Goal: Task Accomplishment & Management: Manage account settings

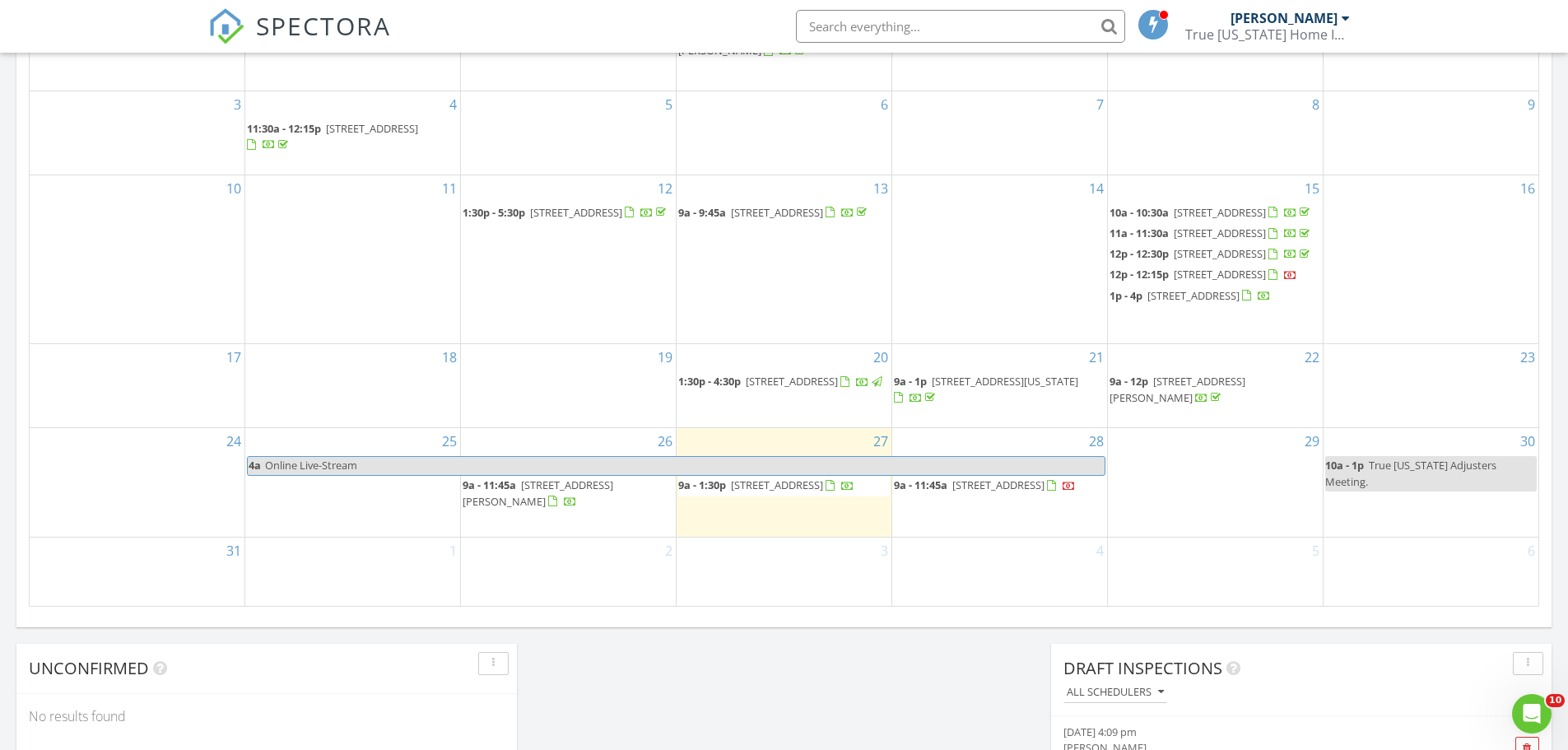
scroll to position [906, 0]
drag, startPoint x: 1442, startPoint y: 500, endPoint x: 1469, endPoint y: 499, distance: 27.0
click at [1469, 489] on link "10a - 1p True Florida Adjusters Meeting." at bounding box center [1430, 471] width 211 height 34
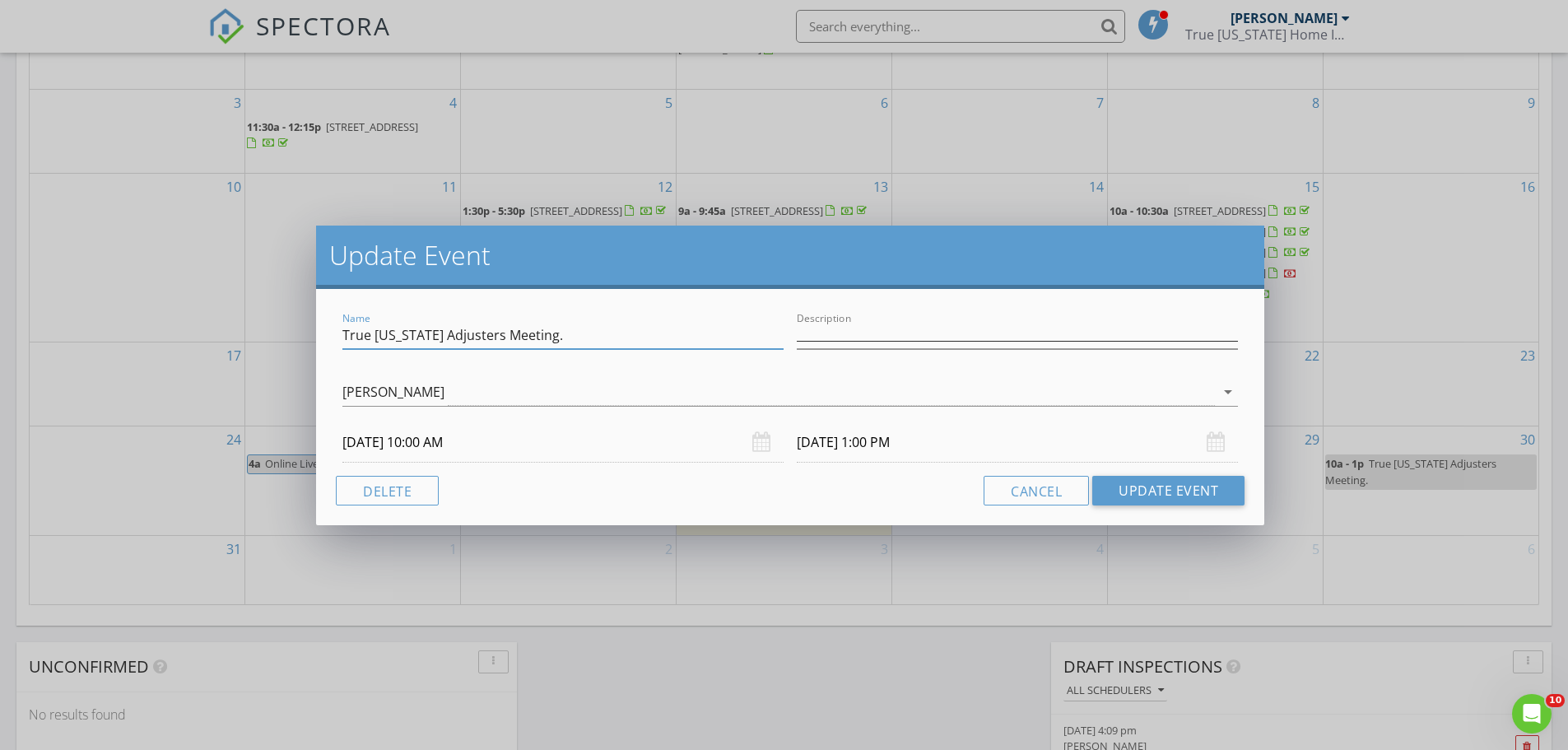
drag, startPoint x: 586, startPoint y: 329, endPoint x: 317, endPoint y: 335, distance: 269.1
click at [317, 335] on div "Name True Florida Adjusters Meeting. Description ______________________________…" at bounding box center [790, 406] width 949 height 237
click at [1049, 497] on button "Cancel" at bounding box center [1036, 490] width 105 height 30
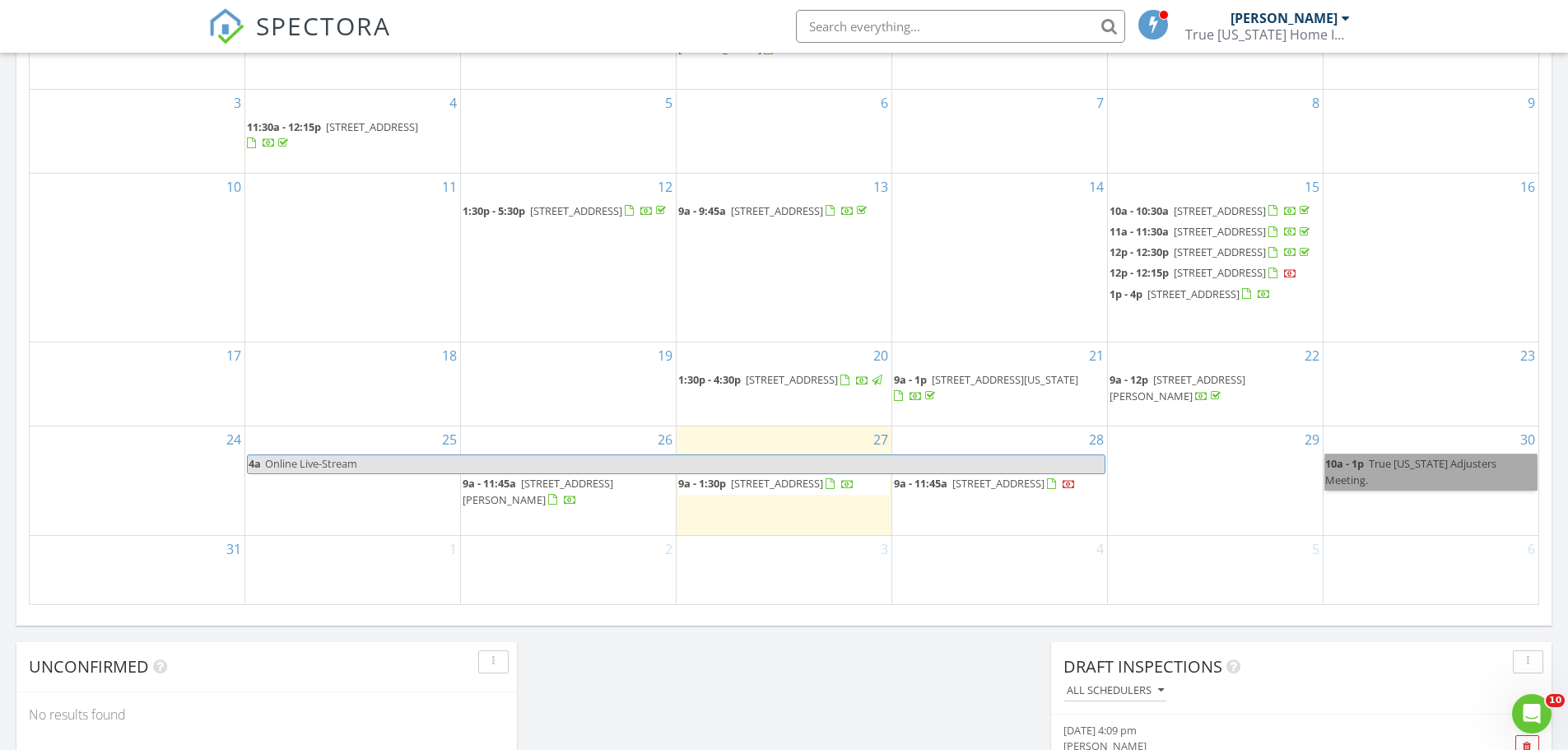
click at [1466, 565] on div "6" at bounding box center [1430, 570] width 215 height 68
click at [1504, 489] on link "10a - 1p True Florida Adjusters Meeting." at bounding box center [1430, 471] width 211 height 34
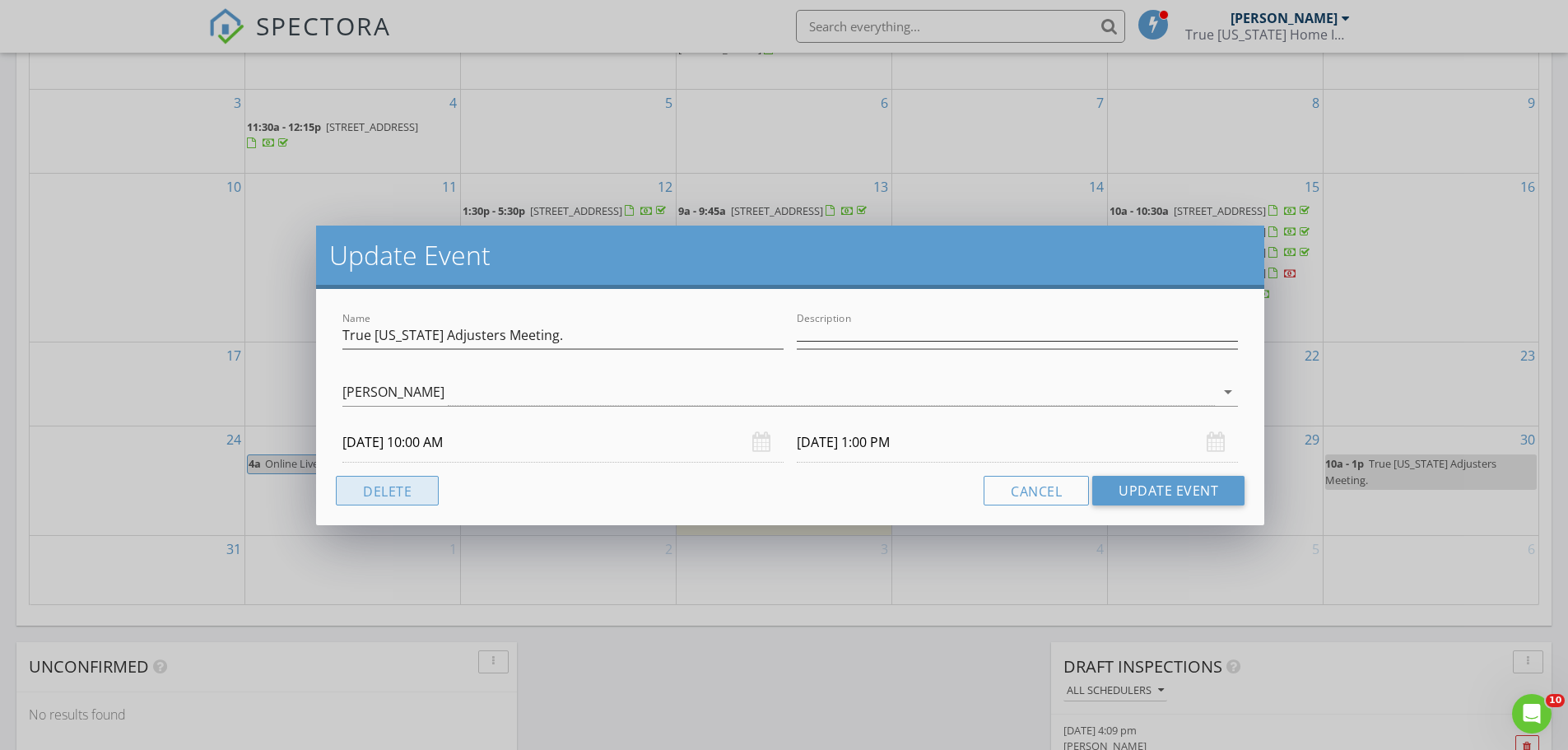
click at [379, 491] on button "Delete" at bounding box center [388, 490] width 102 height 30
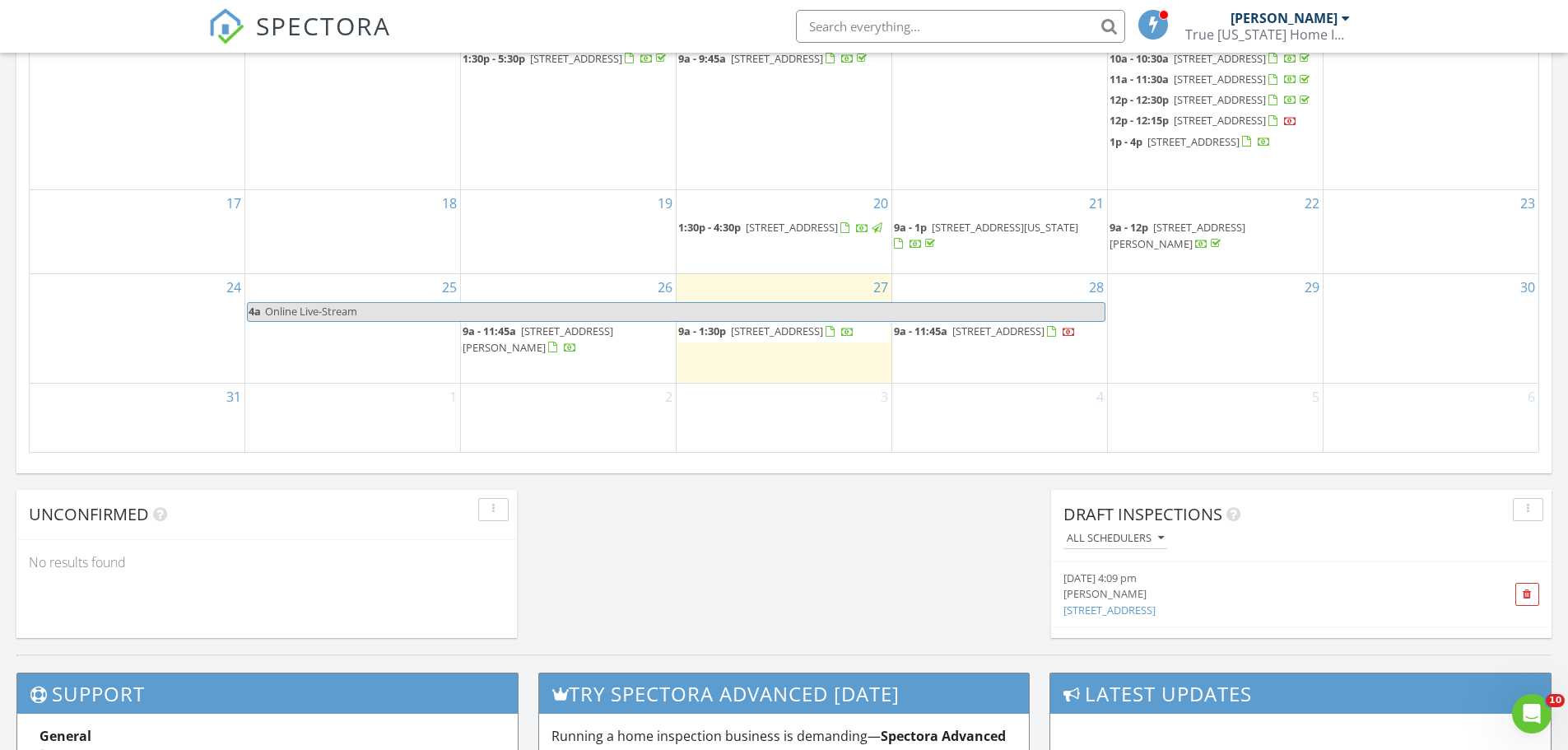
scroll to position [1070, 0]
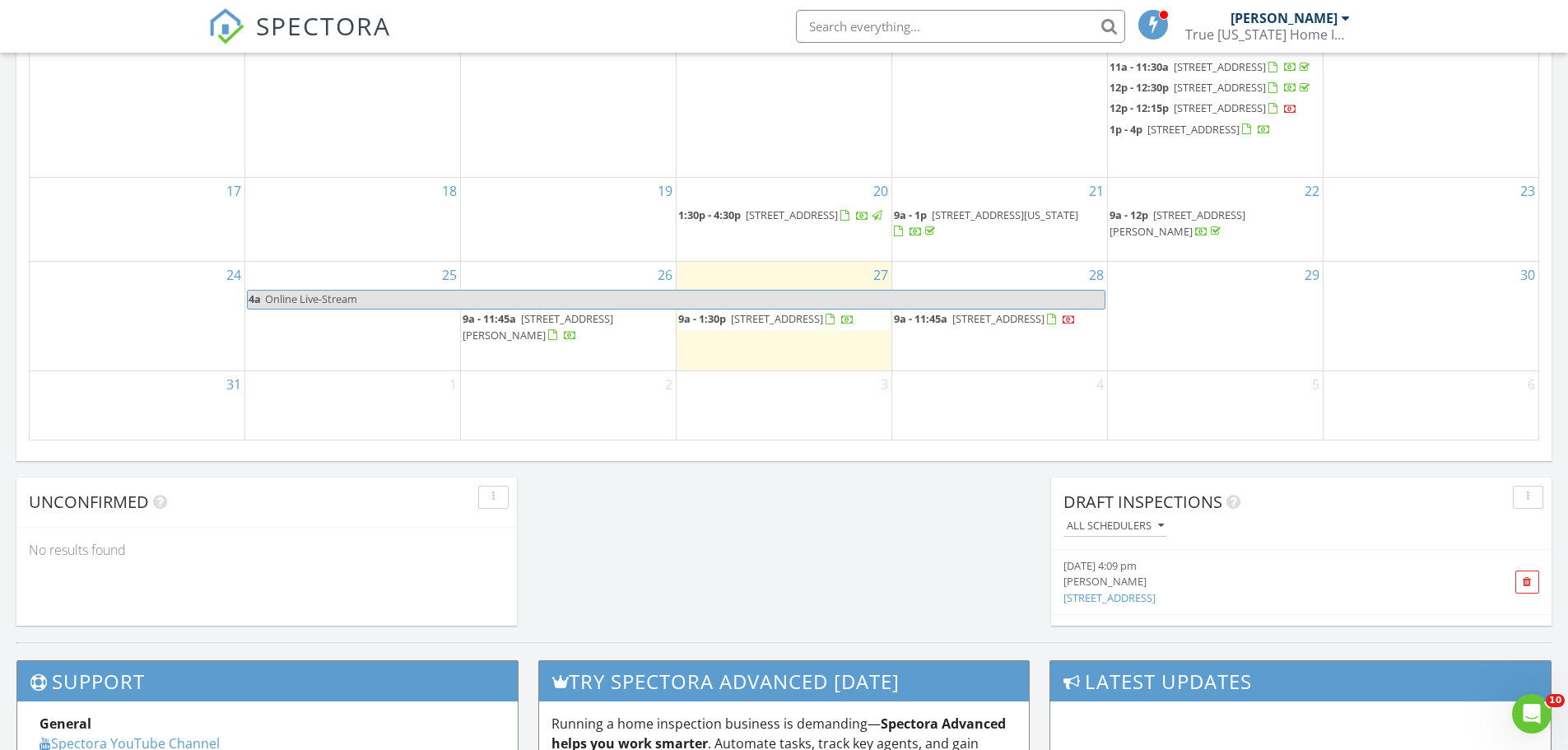
click at [1481, 396] on div "6" at bounding box center [1430, 406] width 215 height 68
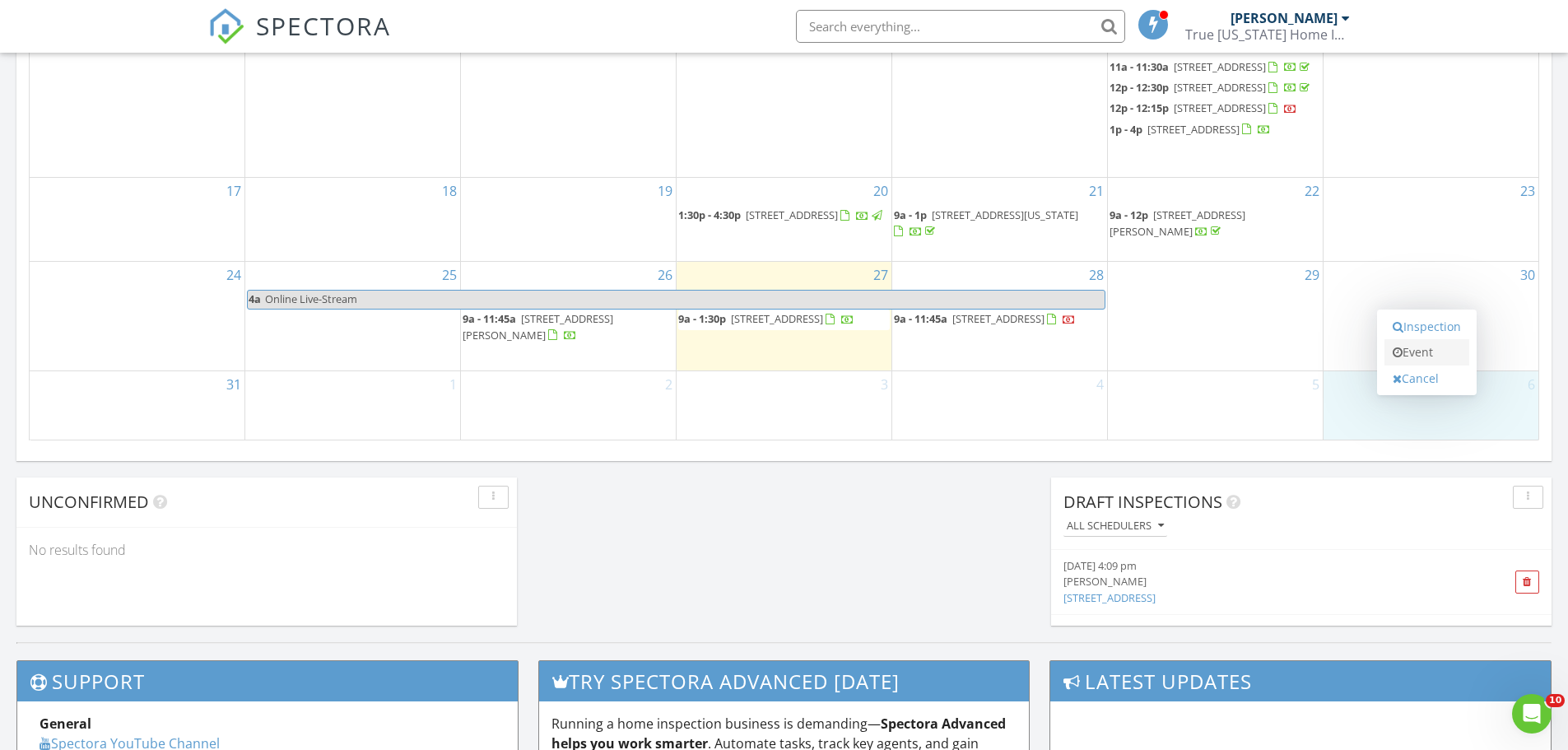
click at [1433, 353] on link "Event" at bounding box center [1427, 352] width 85 height 26
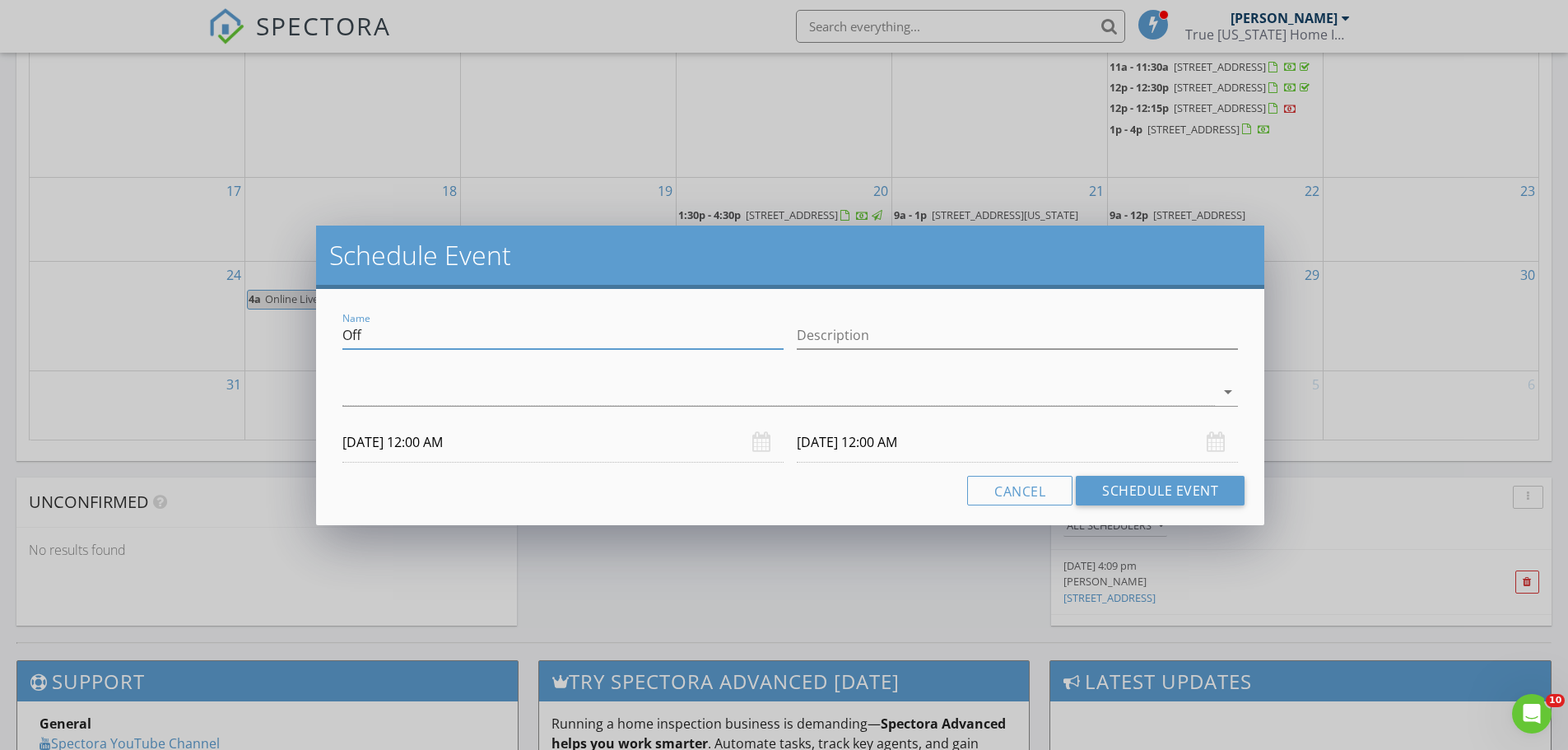
drag, startPoint x: 419, startPoint y: 335, endPoint x: 281, endPoint y: 322, distance: 138.6
click at [281, 322] on div "Schedule Event Name Off Description arrow_drop_down 09/06/2025 12:00 AM 09/07/2…" at bounding box center [784, 375] width 1568 height 750
paste input "True [US_STATE] Adjusters Meeting."
type input "True [US_STATE] Adjusters Meeting."
click at [853, 336] on input "Description" at bounding box center [1017, 335] width 441 height 27
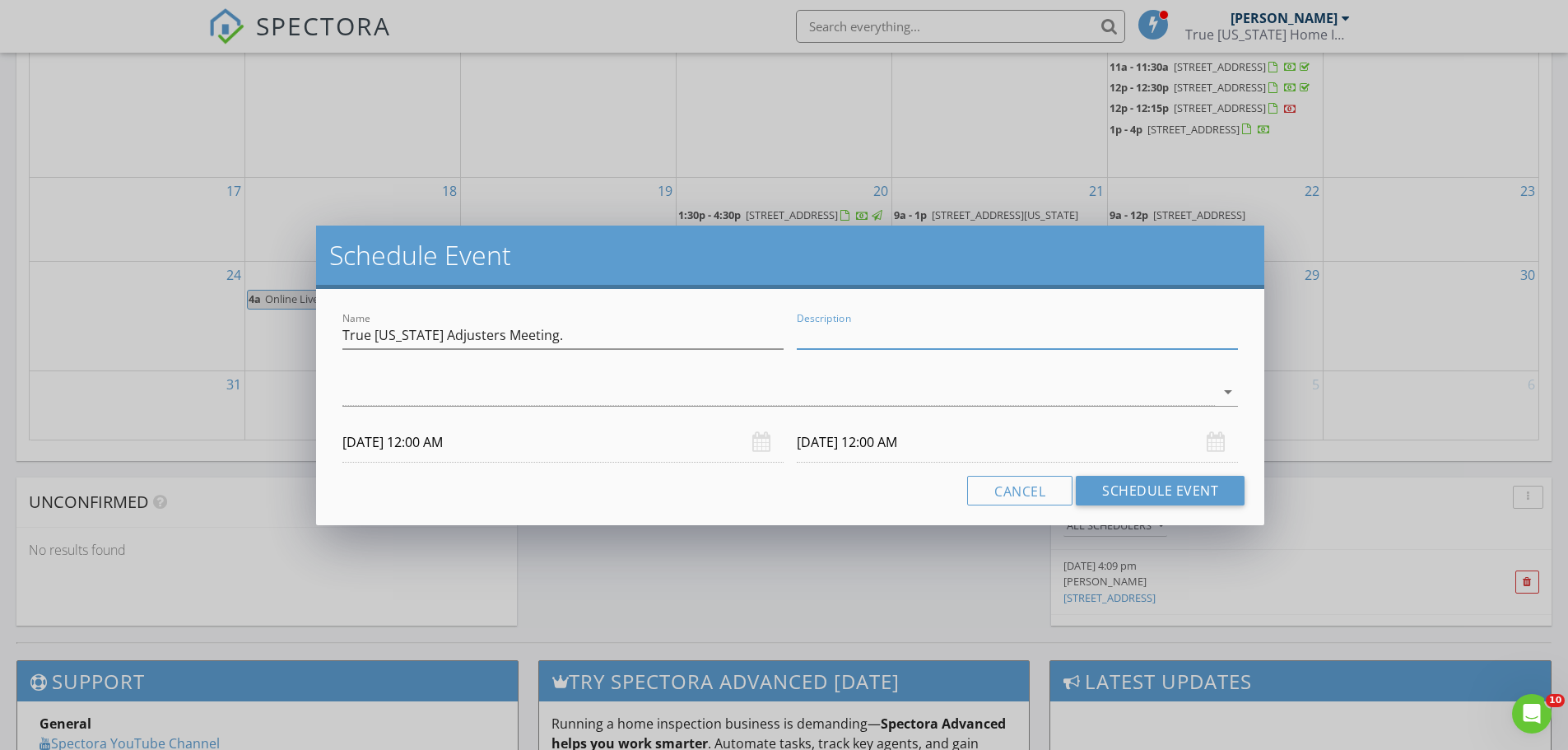
paste input "True [US_STATE] Adjusters Meeting."
type input "True [US_STATE] Adjusters Meeting."
click at [442, 444] on input "09/06/2025 12:00 AM" at bounding box center [563, 442] width 441 height 40
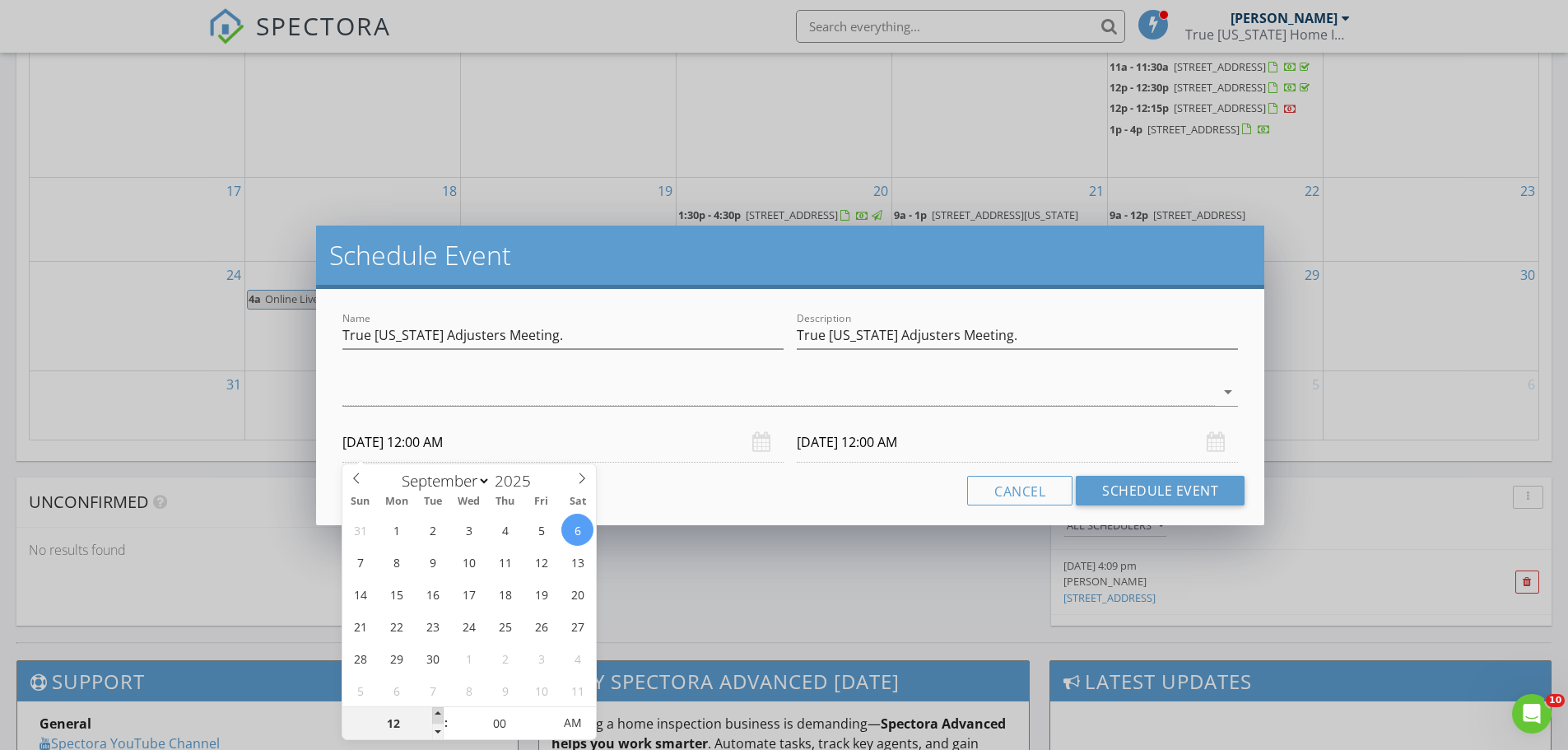
type input "01"
type input "09/06/2025 1:00 AM"
click at [435, 716] on span at bounding box center [438, 716] width 12 height 16
type input "02"
type input "09/06/2025 2:00 AM"
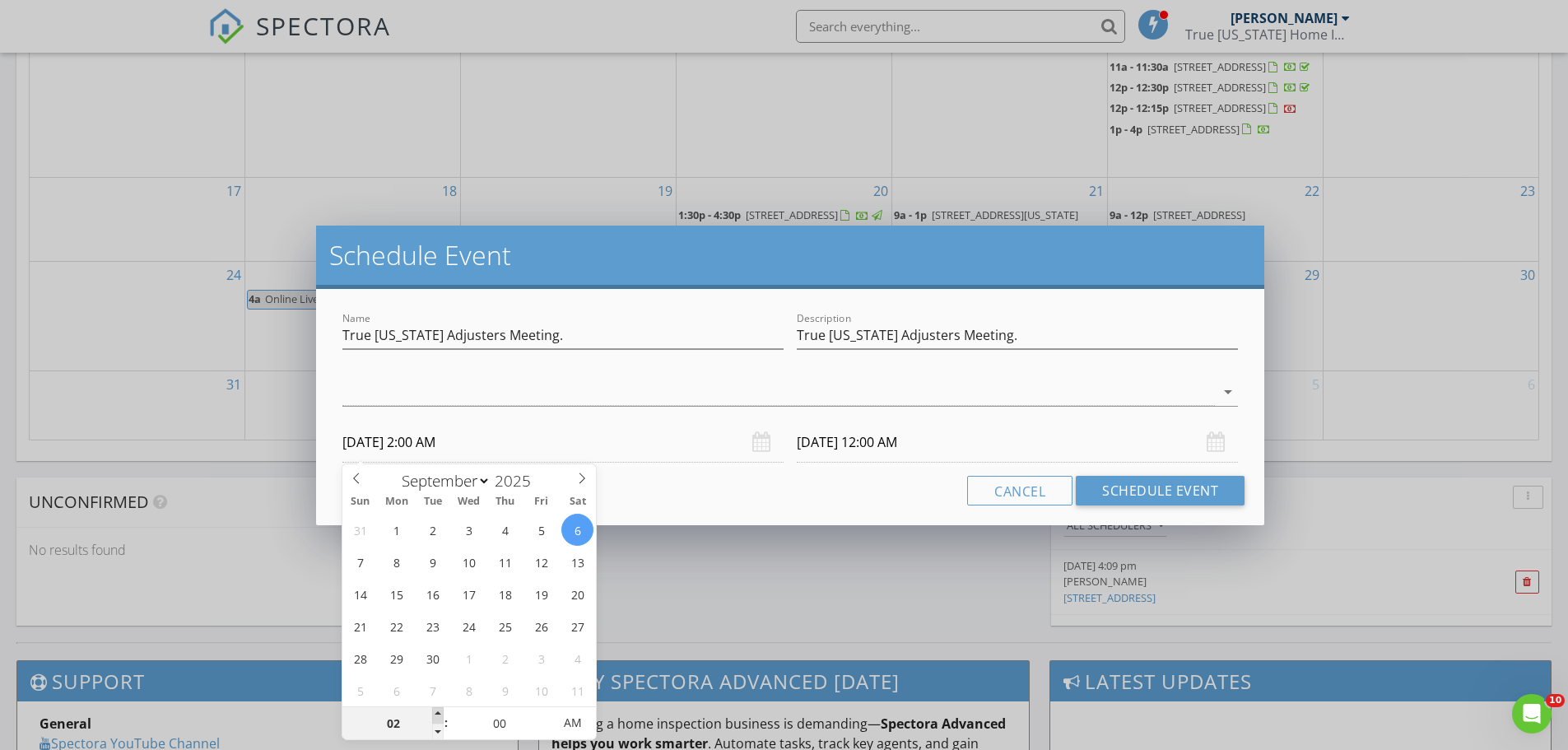
click at [435, 716] on span at bounding box center [438, 716] width 12 height 16
type input "09/07/2025 2:00 AM"
type input "03"
type input "09/06/2025 3:00 AM"
click at [435, 716] on span at bounding box center [438, 716] width 12 height 16
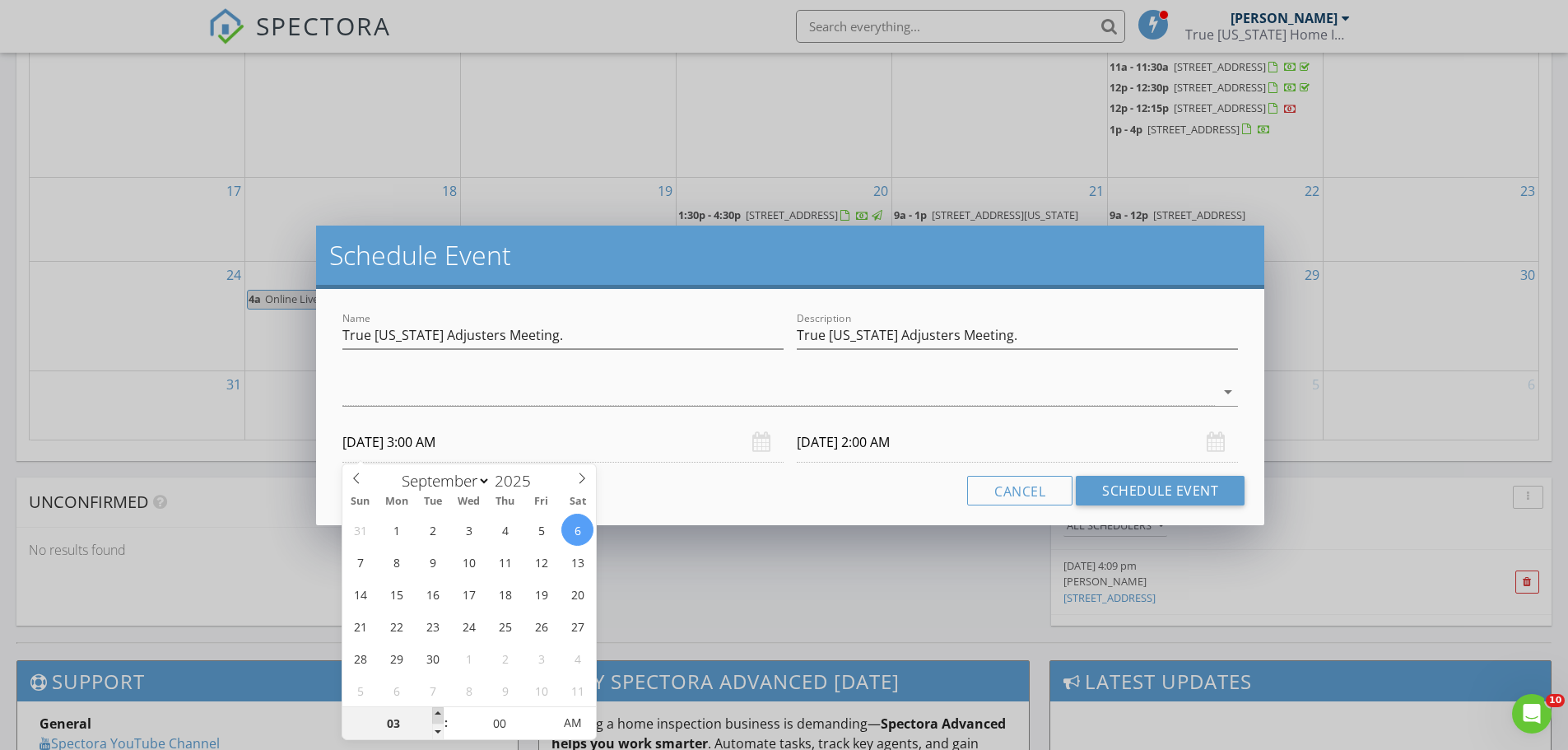
type input "09/07/2025 3:00 AM"
type input "04"
type input "09/06/2025 4:00 AM"
click at [435, 716] on span at bounding box center [438, 716] width 12 height 16
type input "09/07/2025 4:00 AM"
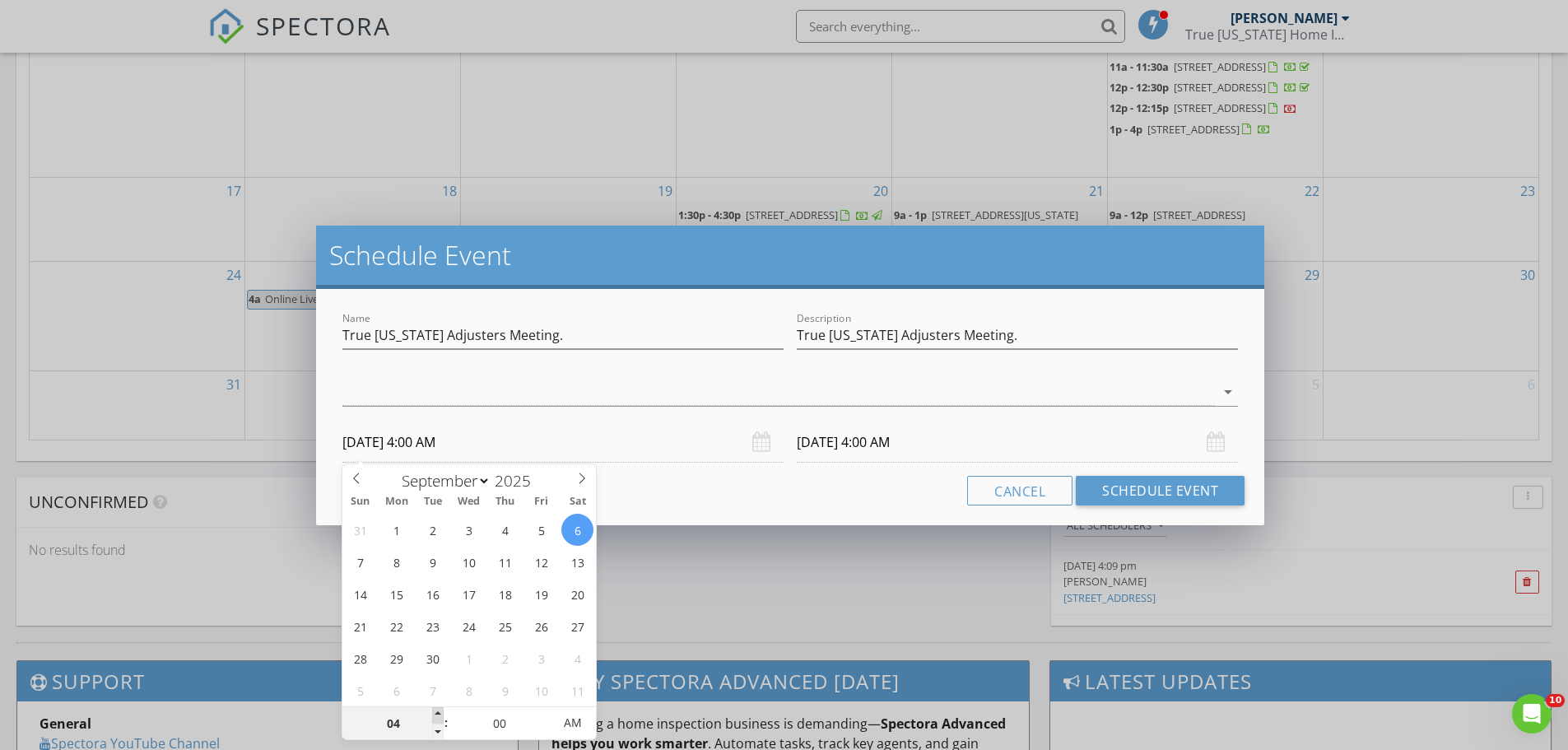
type input "05"
type input "09/06/2025 5:00 AM"
click at [435, 716] on span at bounding box center [438, 716] width 12 height 16
type input "06"
type input "09/06/2025 6:00 AM"
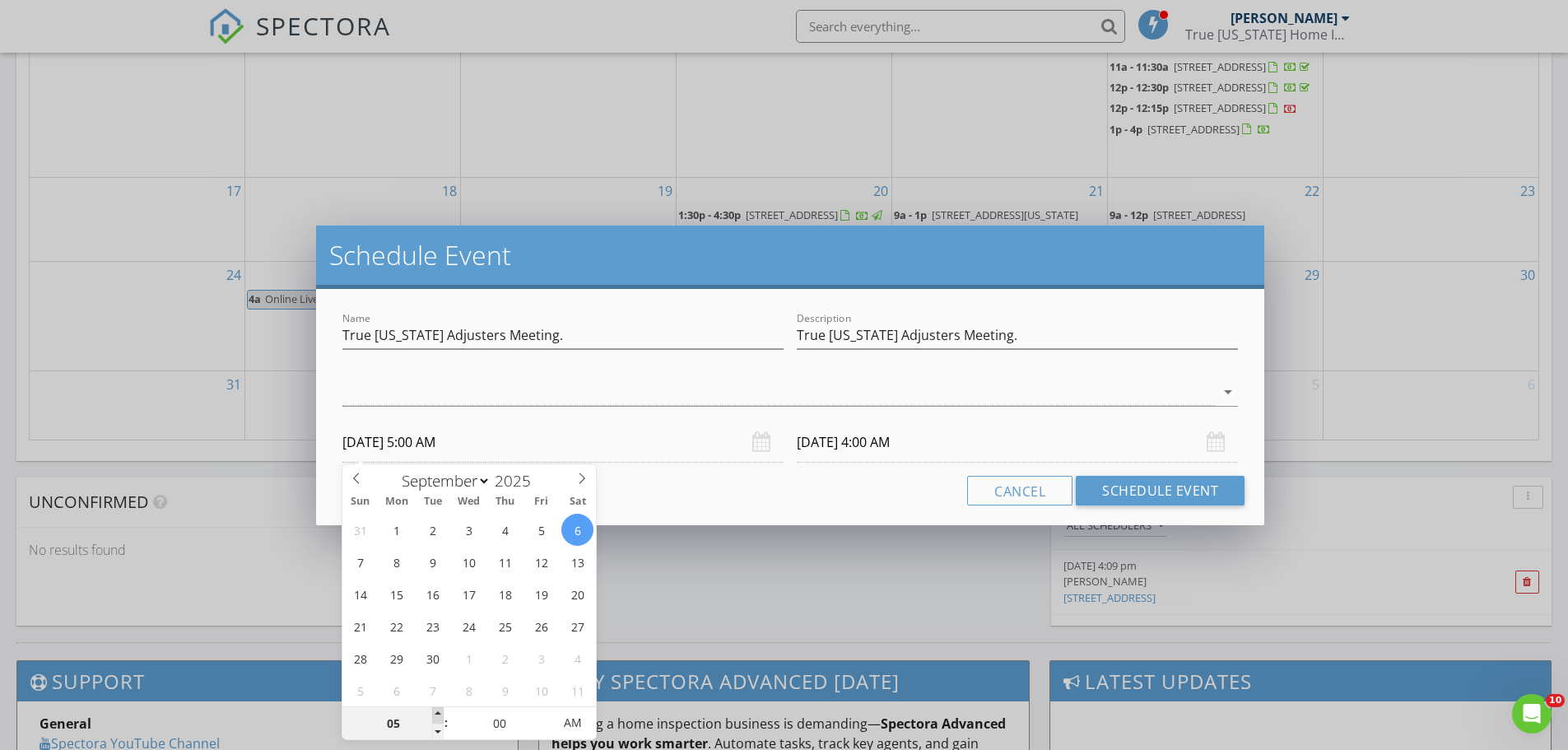
type input "09/07/2025 5:00 AM"
click at [435, 716] on span at bounding box center [438, 716] width 12 height 16
type input "07"
type input "09/06/2025 7:00 AM"
click at [435, 716] on span at bounding box center [438, 716] width 12 height 16
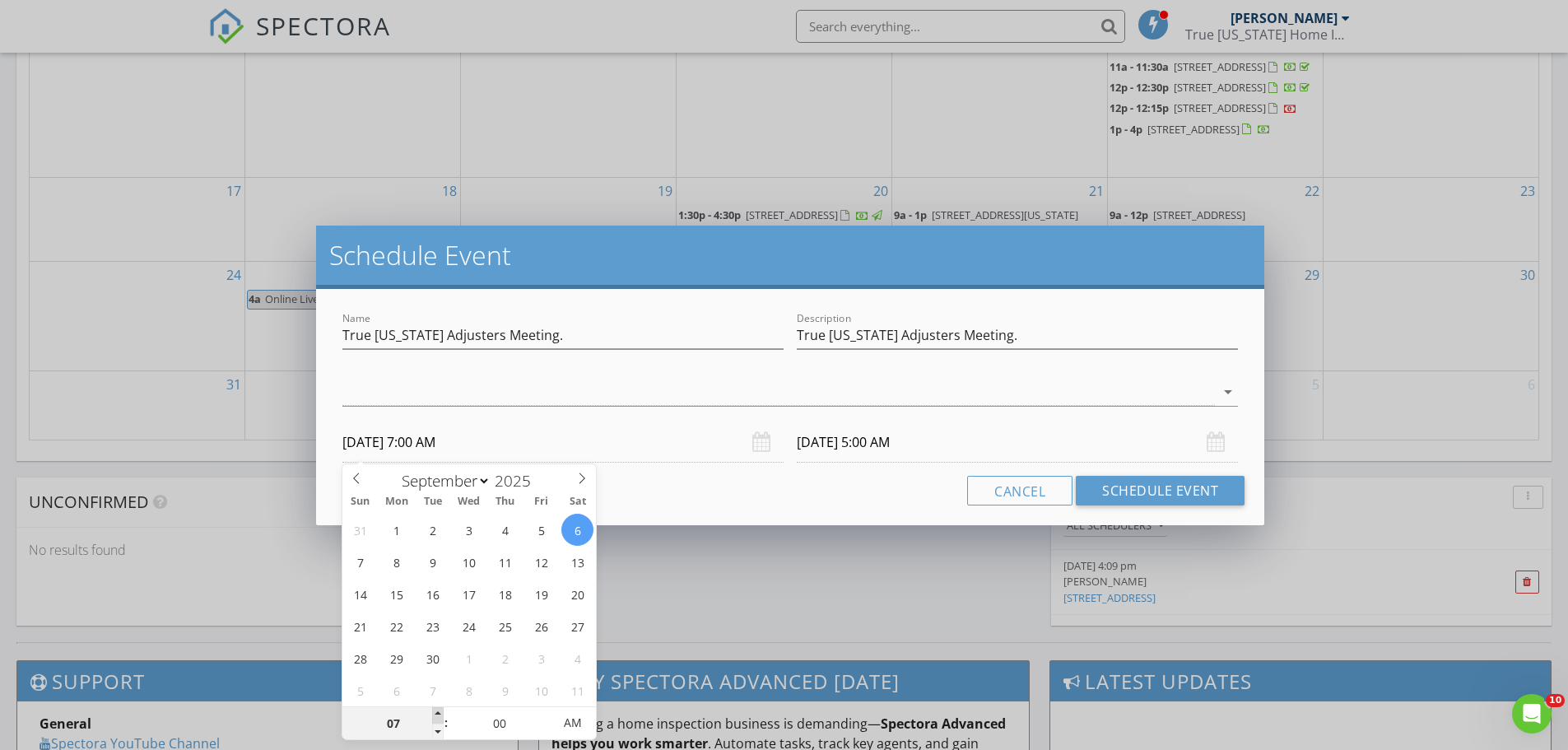
type input "08"
type input "09/06/2025 8:00 AM"
click at [435, 716] on span at bounding box center [438, 716] width 12 height 16
type input "09/07/2025 8:00 AM"
type input "09"
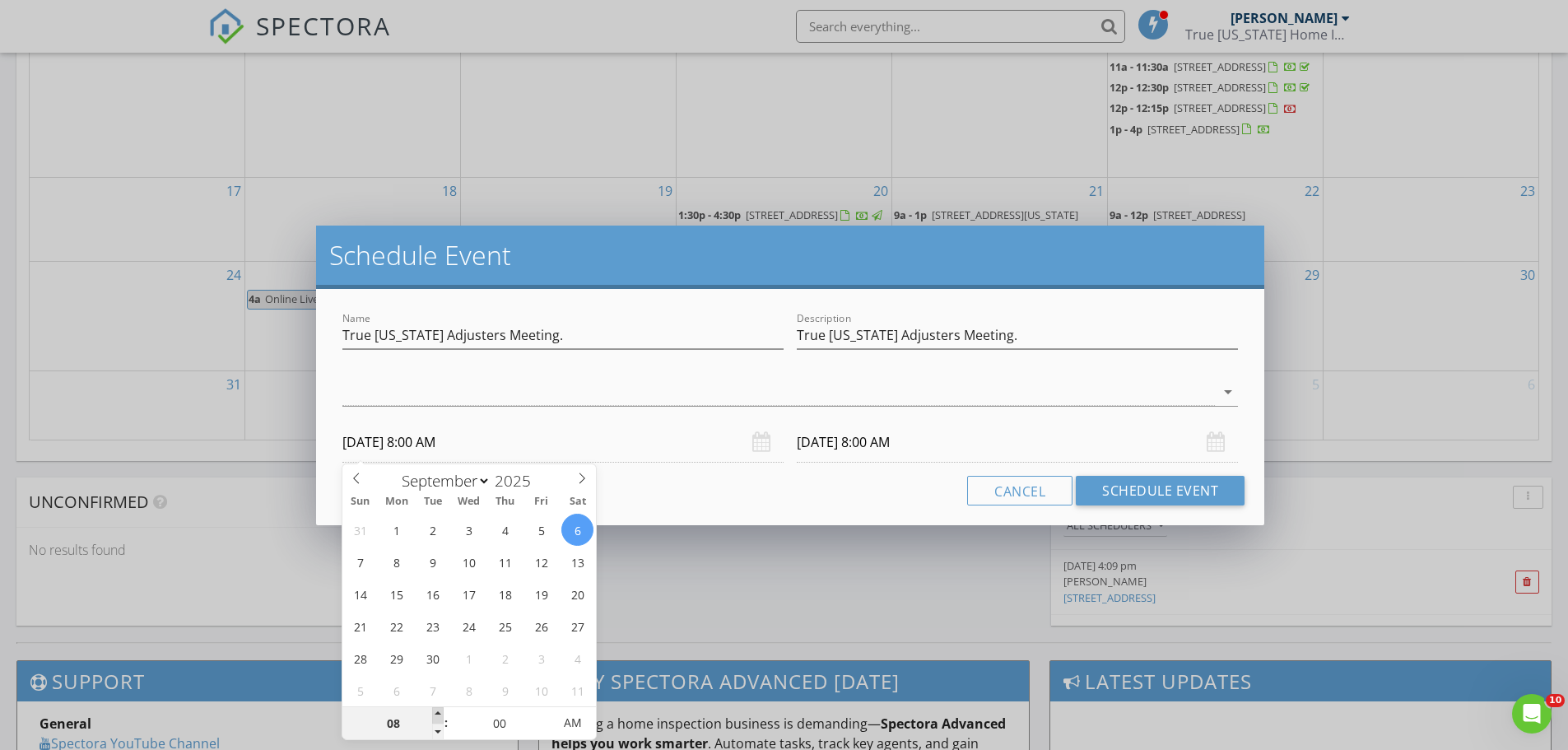
type input "09/06/2025 9:00 AM"
click at [435, 716] on span at bounding box center [438, 716] width 12 height 16
type input "09/07/2025 9:00 AM"
type input "10"
type input "09/06/2025 10:00 AM"
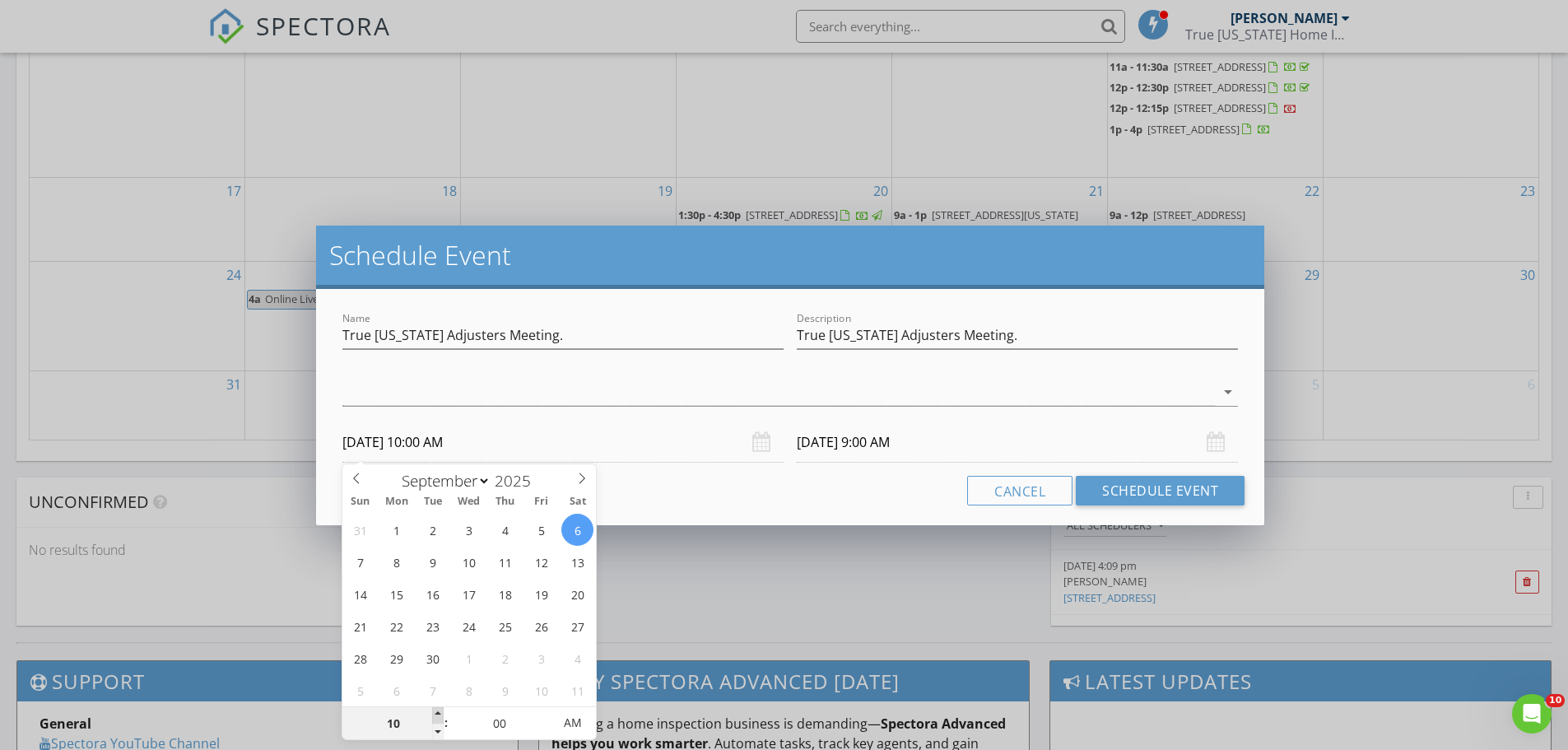
click at [435, 716] on span at bounding box center [438, 716] width 12 height 16
click at [919, 442] on input "09/07/2025 10:00 AM" at bounding box center [1017, 442] width 441 height 40
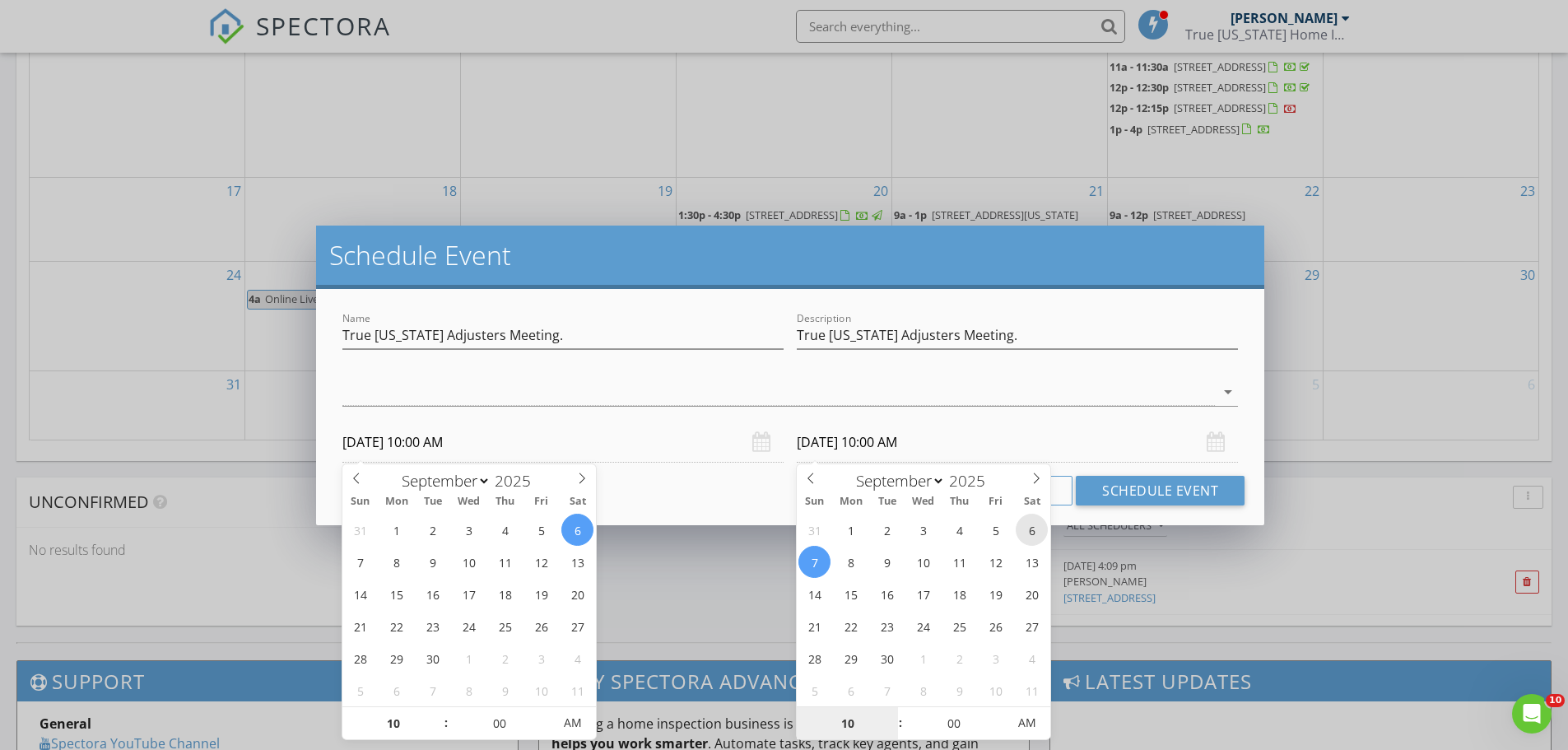
type input "09/06/2025 10:00 AM"
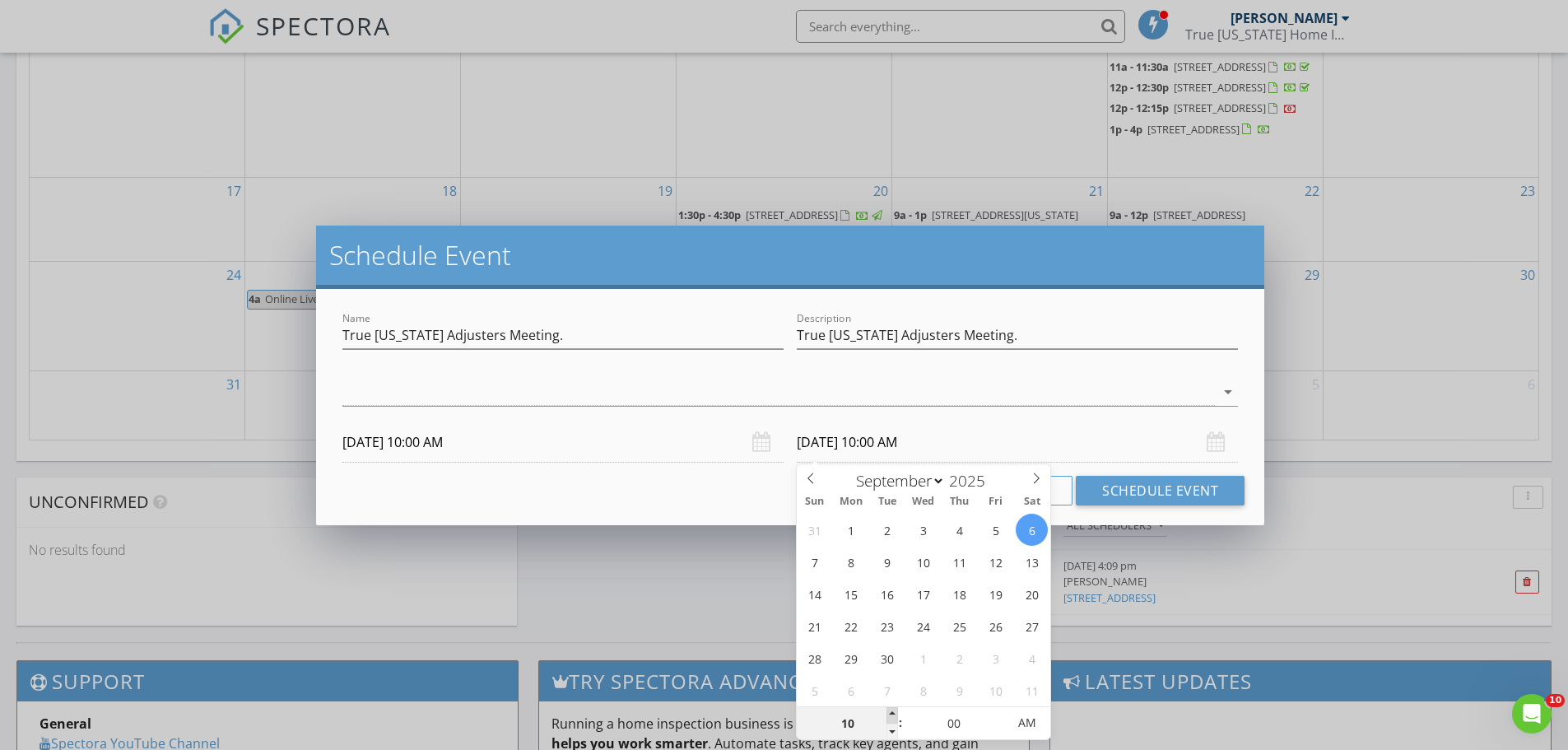
type input "11"
type input "09/06/2025 11:00 AM"
click at [892, 712] on span at bounding box center [892, 716] width 12 height 16
type input "12"
type input "09/06/2025 12:00 PM"
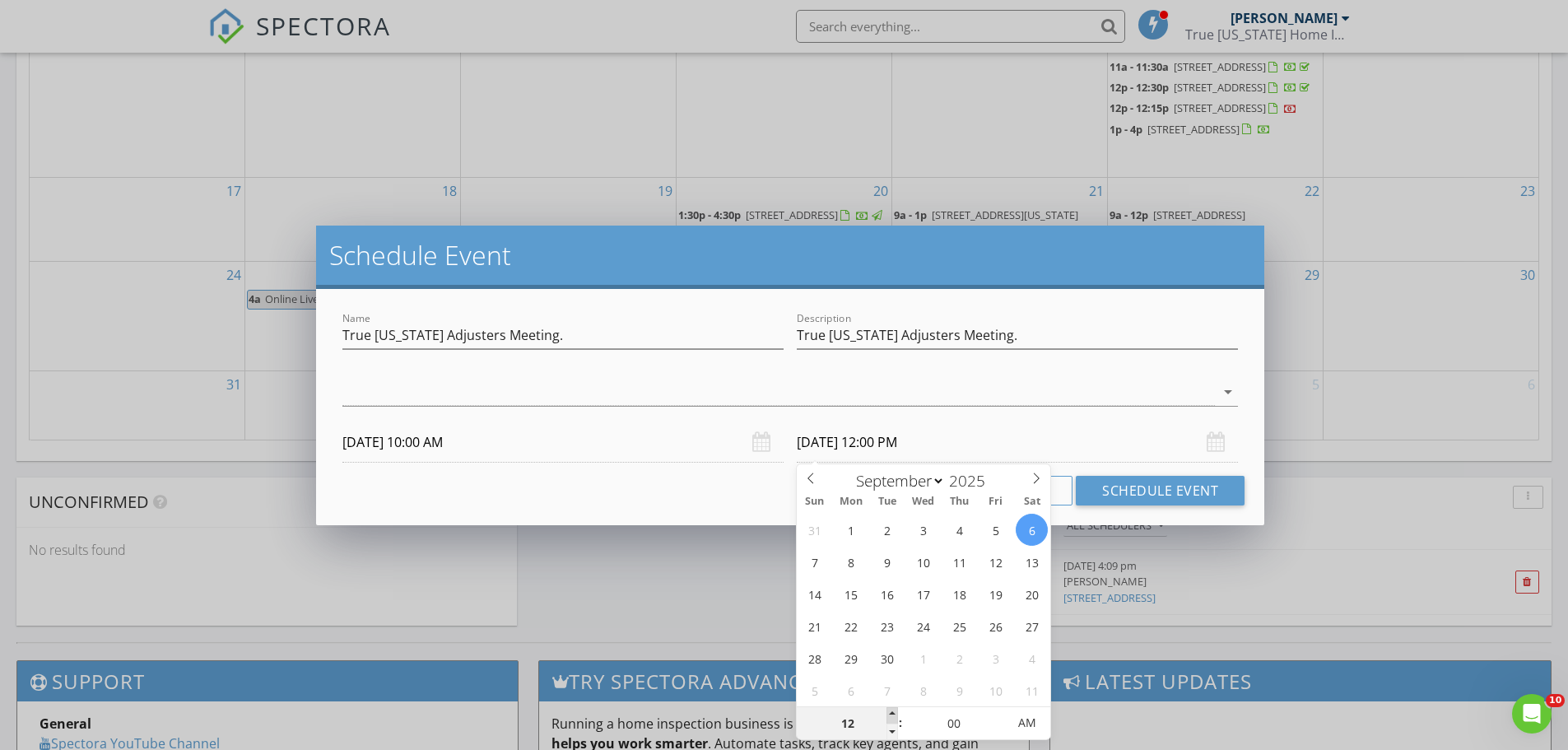
click at [892, 712] on span at bounding box center [892, 716] width 12 height 16
type input "01"
type input "09/06/2025 1:00 PM"
click at [892, 712] on span at bounding box center [892, 716] width 12 height 16
click at [1123, 485] on button "Schedule Event" at bounding box center [1161, 490] width 169 height 30
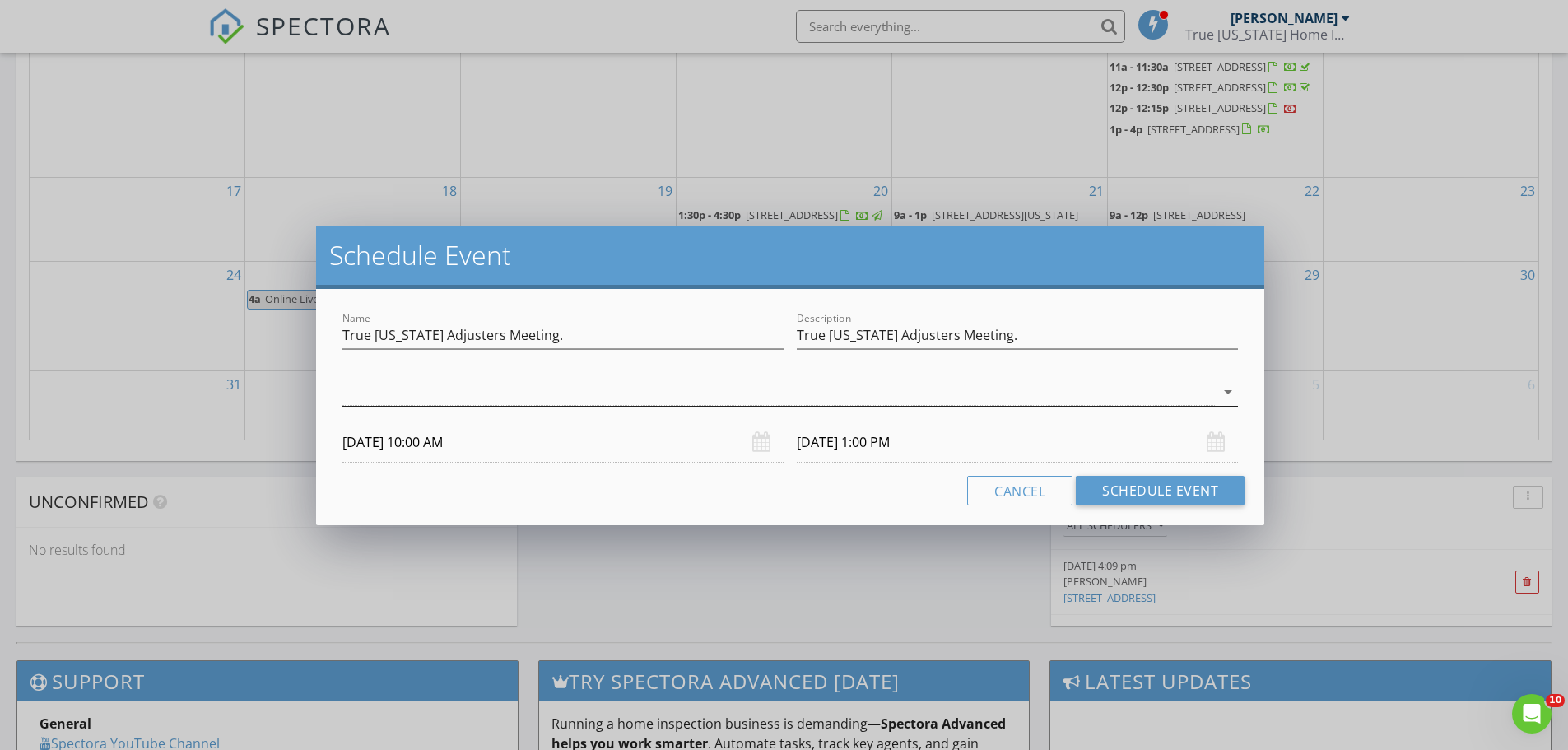
click at [516, 397] on div at bounding box center [779, 392] width 873 height 27
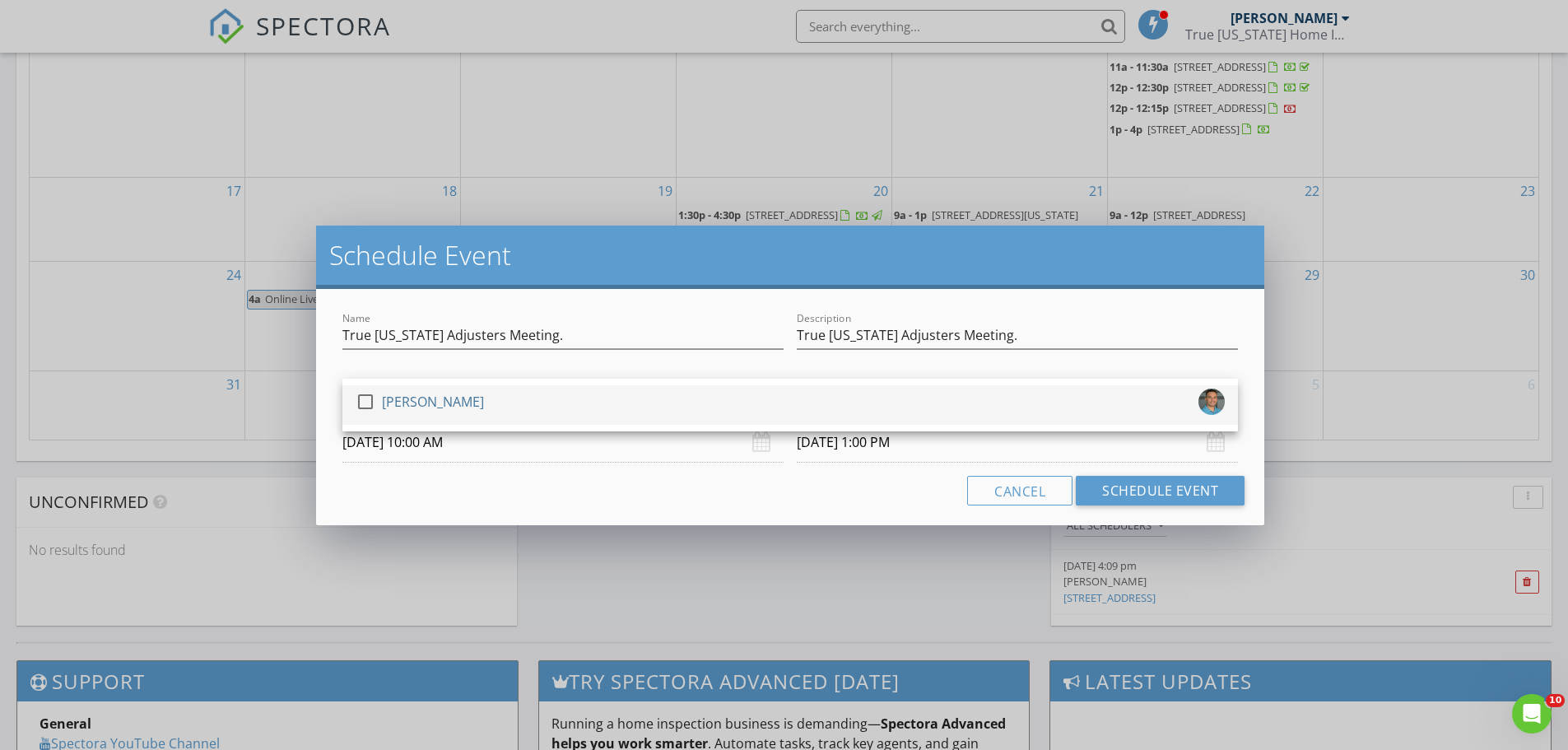
click at [460, 411] on div "check_box_outline_blank Simo Zaki" at bounding box center [790, 405] width 869 height 33
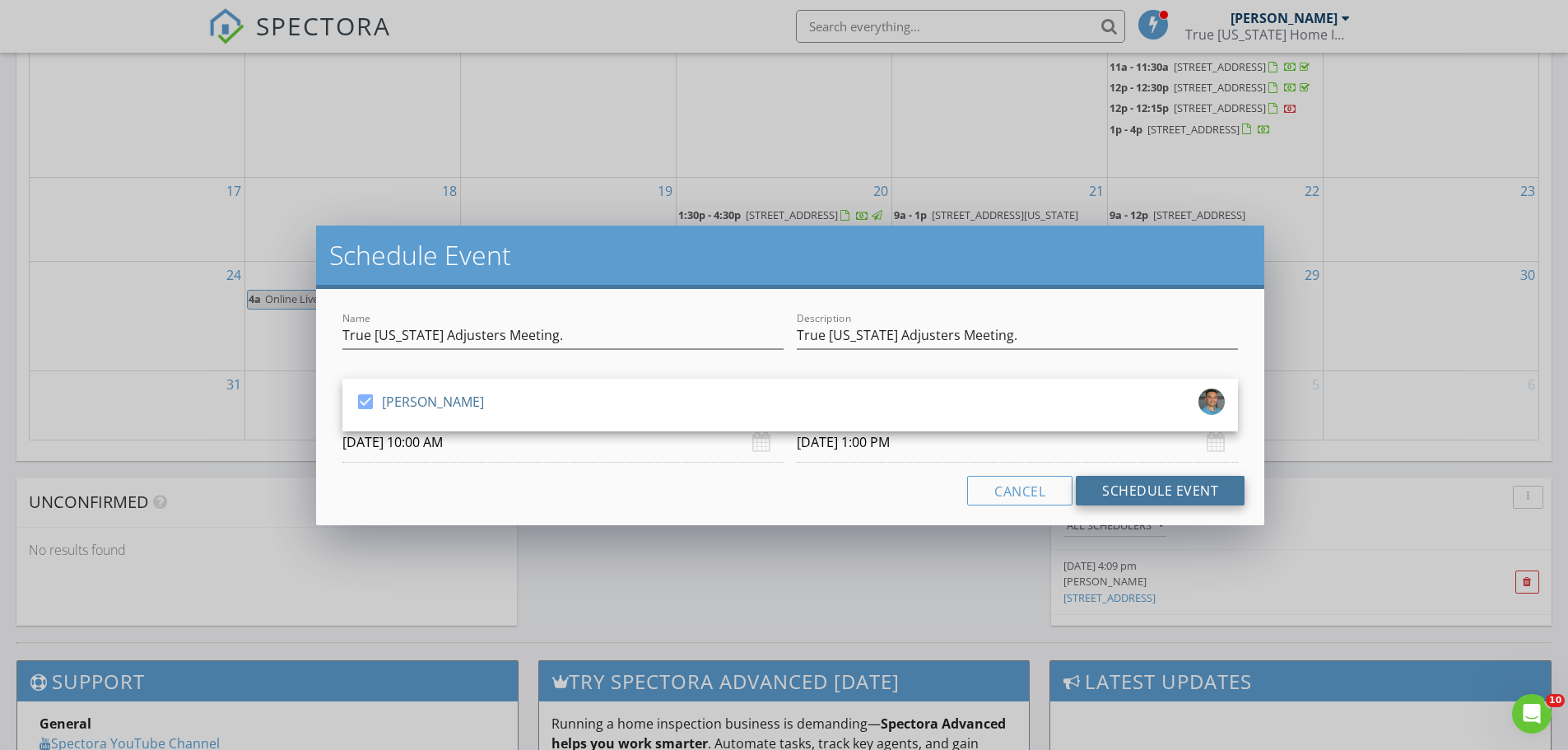
click at [1177, 493] on button "Schedule Event" at bounding box center [1161, 490] width 169 height 30
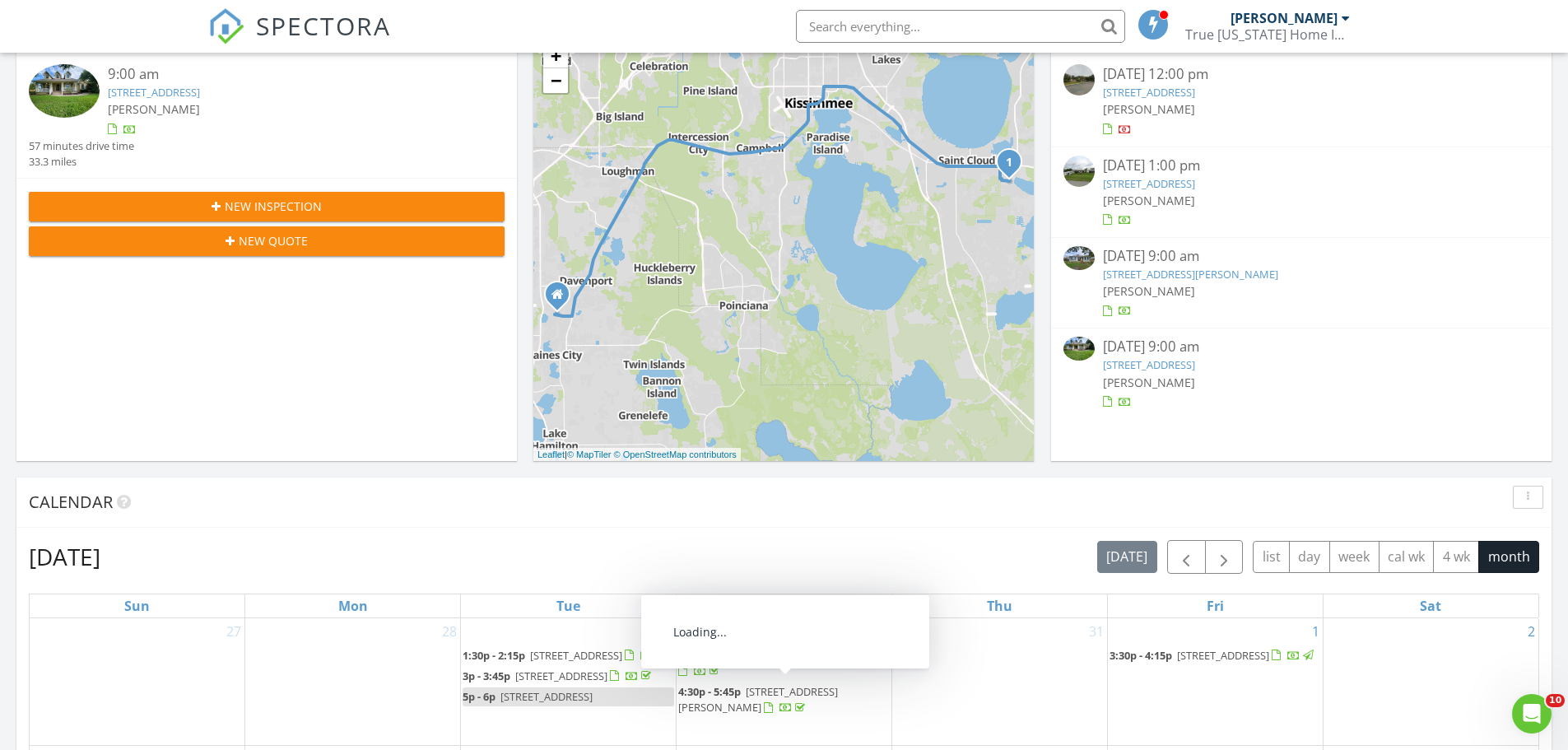
scroll to position [0, 0]
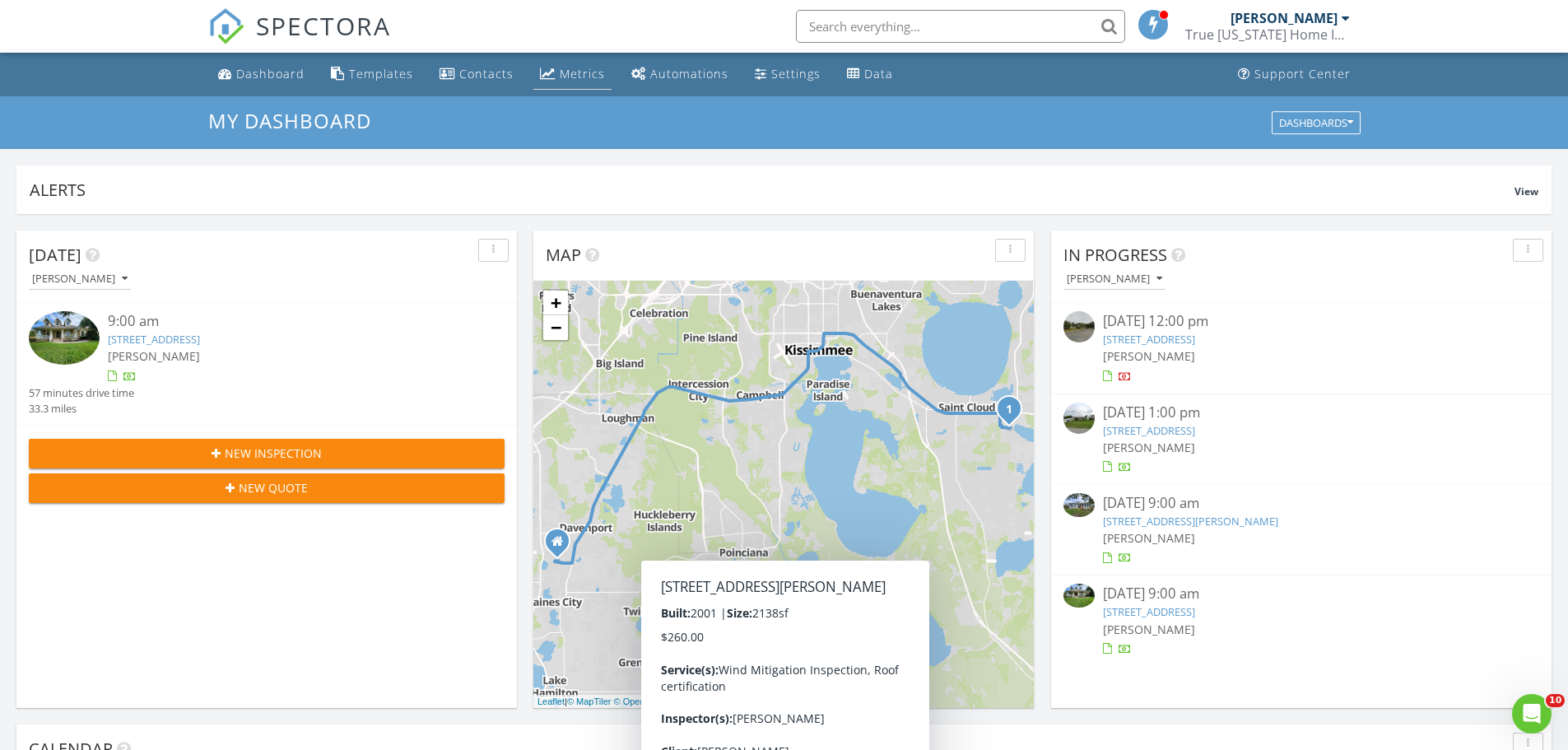
click at [570, 77] on div "Metrics" at bounding box center [583, 73] width 45 height 15
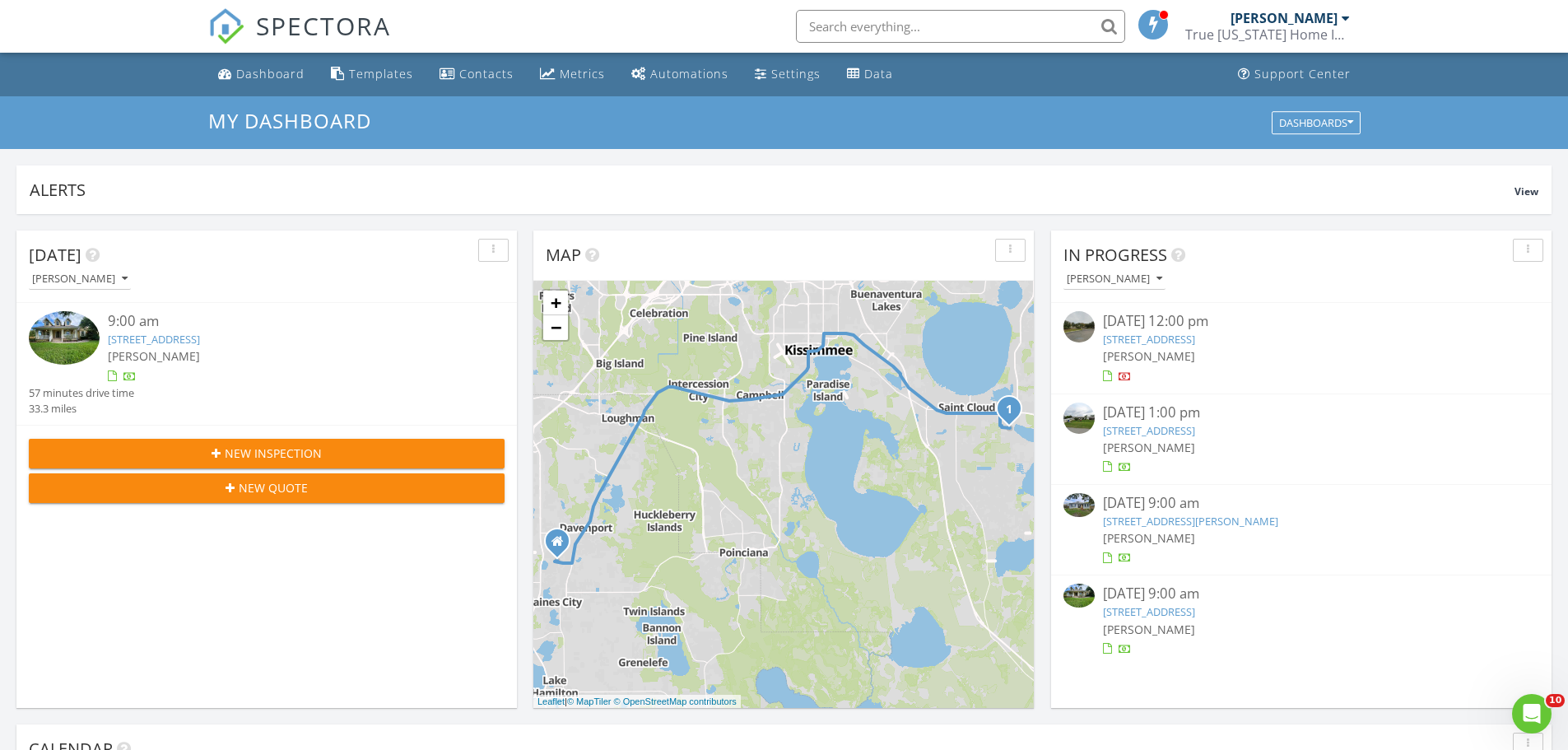
click at [179, 337] on link "[STREET_ADDRESS]" at bounding box center [154, 339] width 93 height 14
click at [491, 259] on button "button" at bounding box center [494, 251] width 31 height 23
click at [424, 270] on div "[PERSON_NAME]" at bounding box center [272, 279] width 488 height 22
click at [1186, 522] on link "[STREET_ADDRESS][PERSON_NAME]" at bounding box center [1190, 521] width 175 height 14
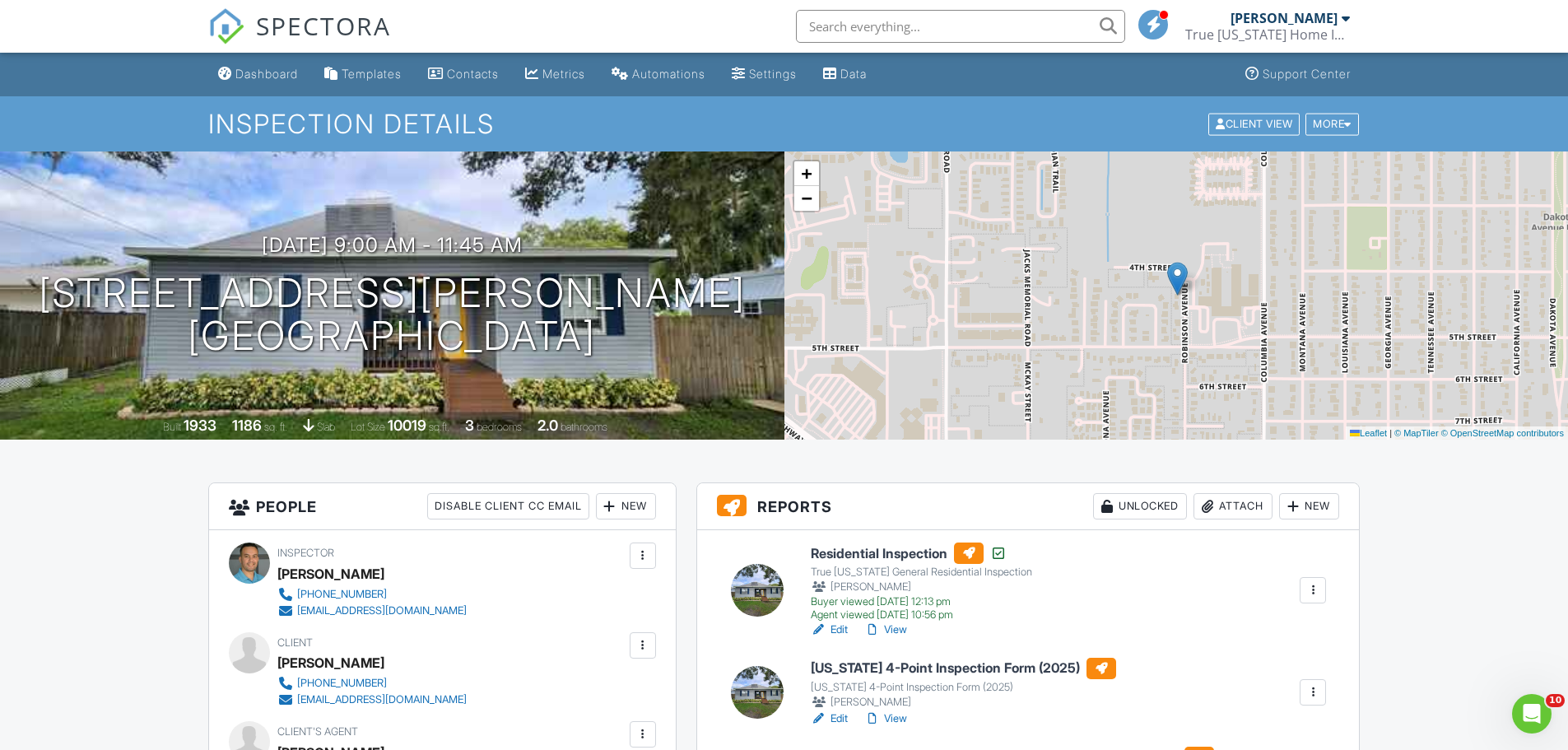
scroll to position [247, 0]
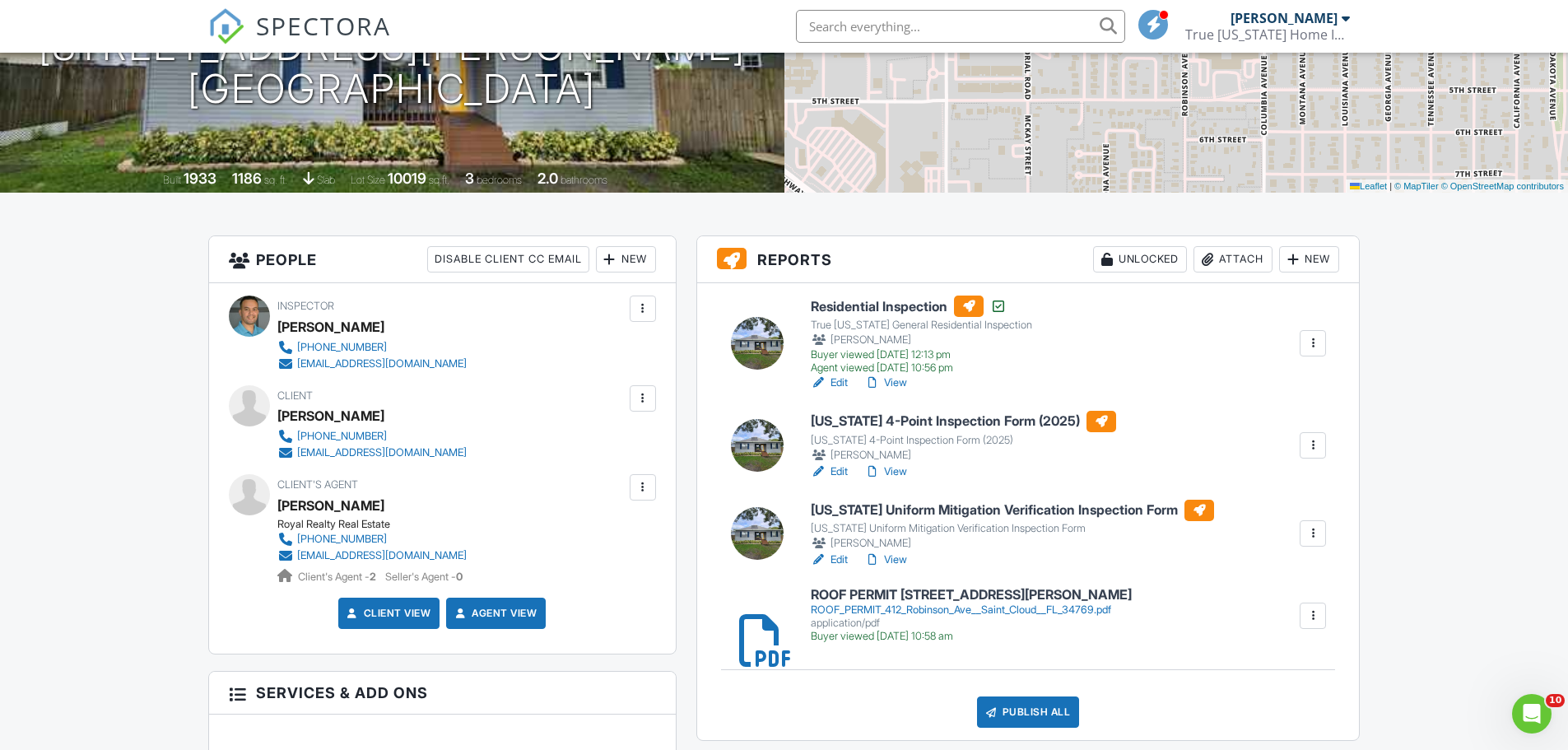
click at [952, 596] on h6 "ROOF PERMIT [STREET_ADDRESS][PERSON_NAME]" at bounding box center [971, 595] width 321 height 14
click at [942, 424] on h6 "[US_STATE] 4-Point Inspection Form (2025)" at bounding box center [964, 422] width 306 height 22
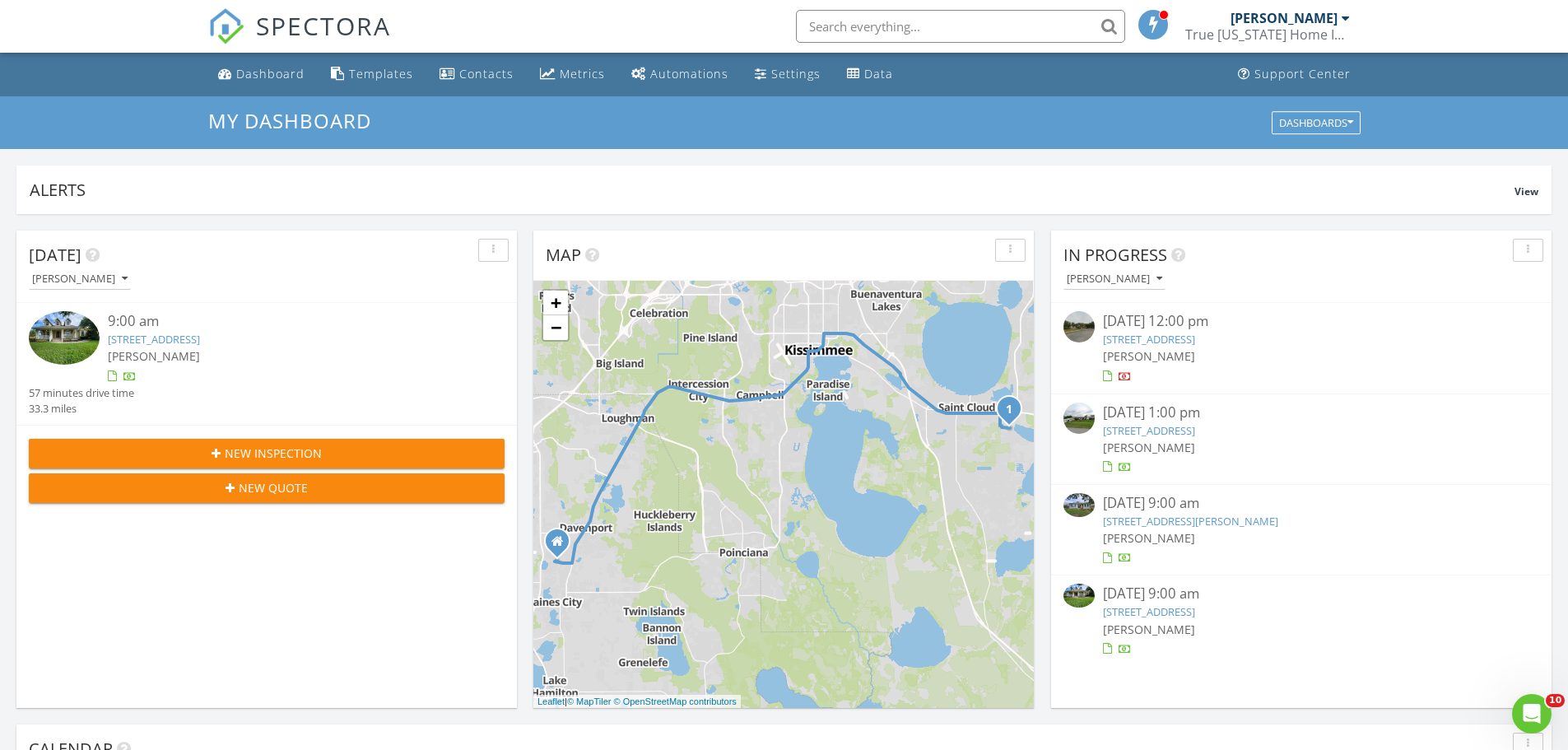
drag, startPoint x: 1167, startPoint y: 522, endPoint x: 1142, endPoint y: 538, distance: 29.7
click at [1167, 522] on link "412 Robinson Ave, St. Cloud, FL 34769" at bounding box center [1190, 521] width 175 height 14
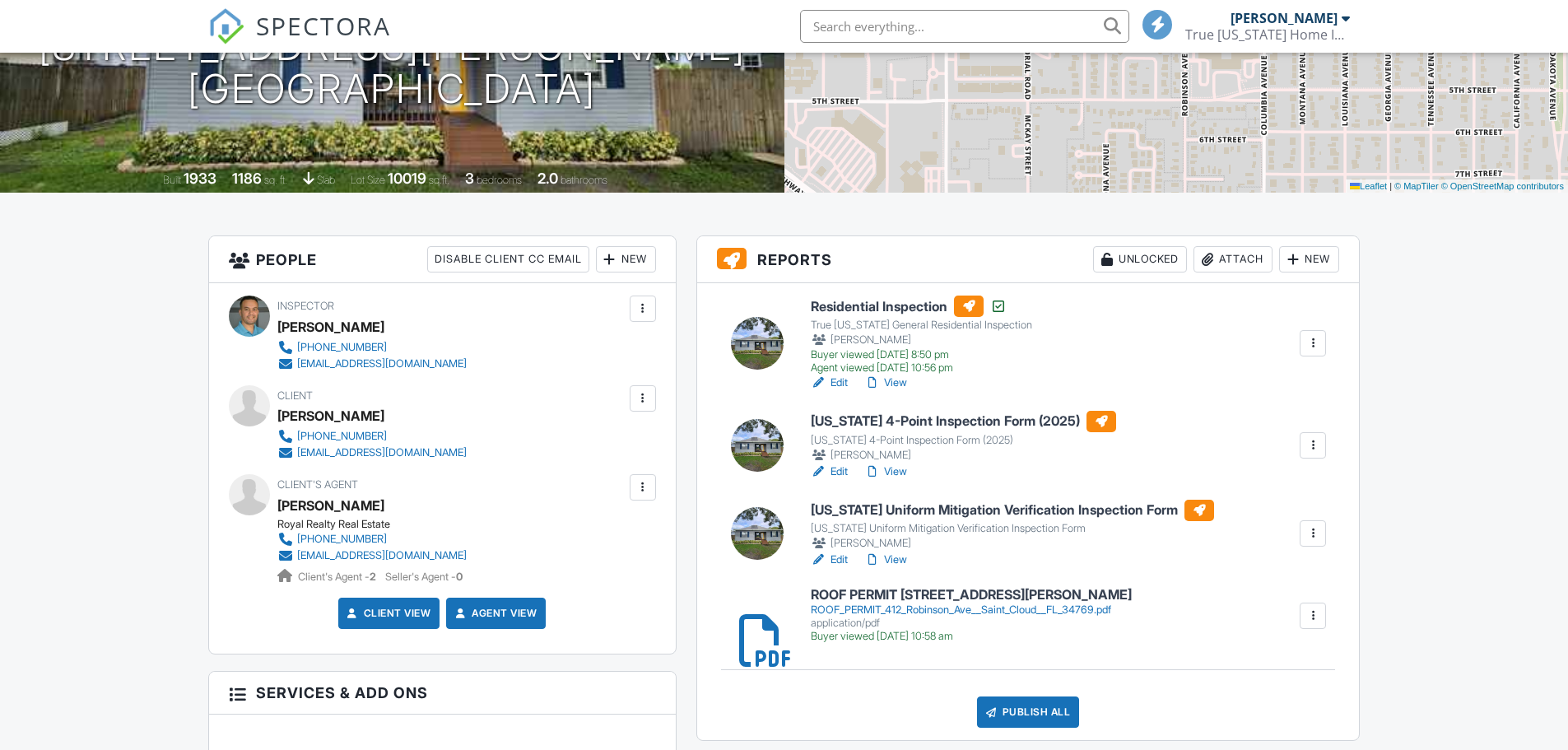
click at [917, 508] on h6 "[US_STATE] Uniform Mitigation Verification Inspection Form" at bounding box center [1012, 511] width 404 height 22
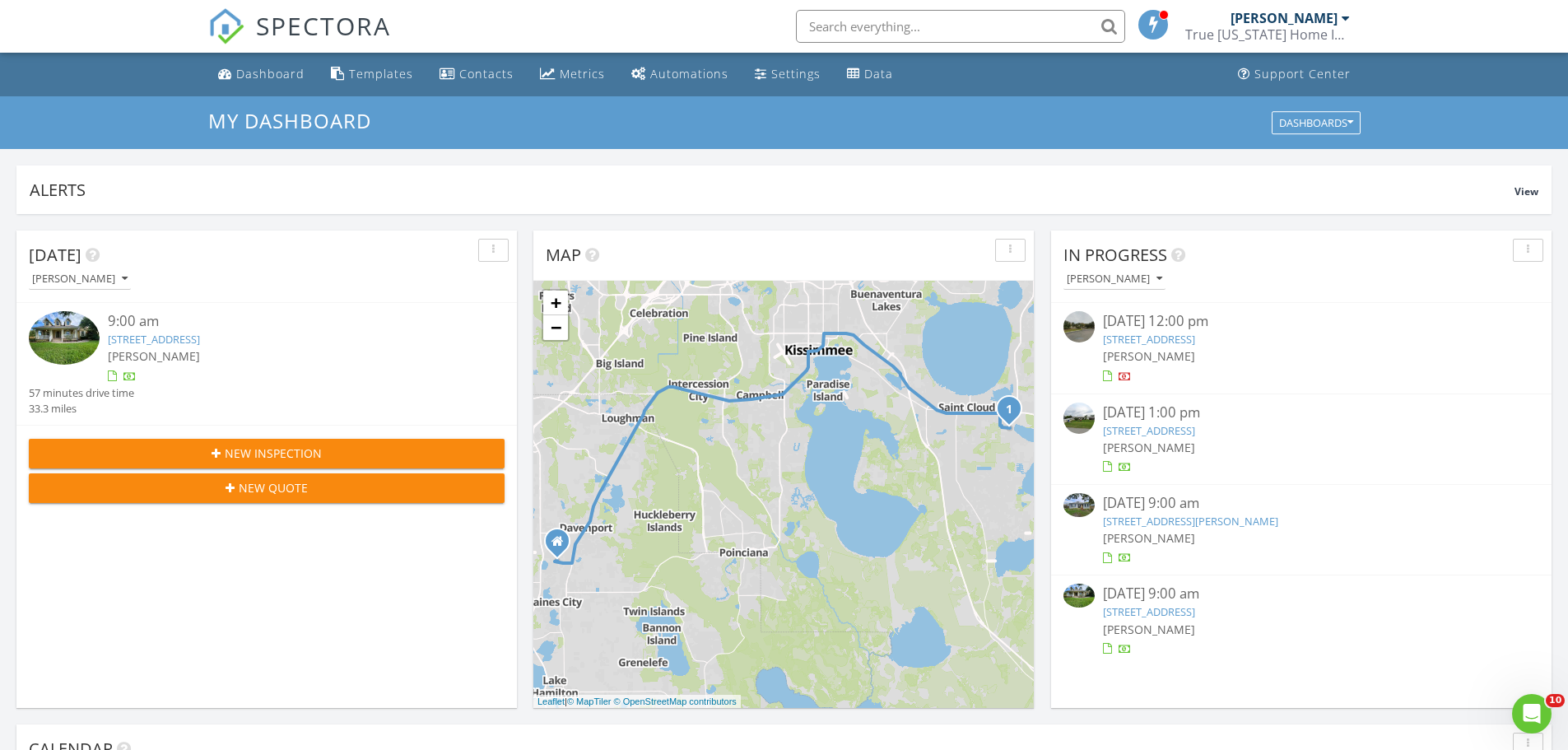
click at [1192, 518] on link "412 Robinson Ave, St. Cloud, FL 34769" at bounding box center [1190, 521] width 175 height 14
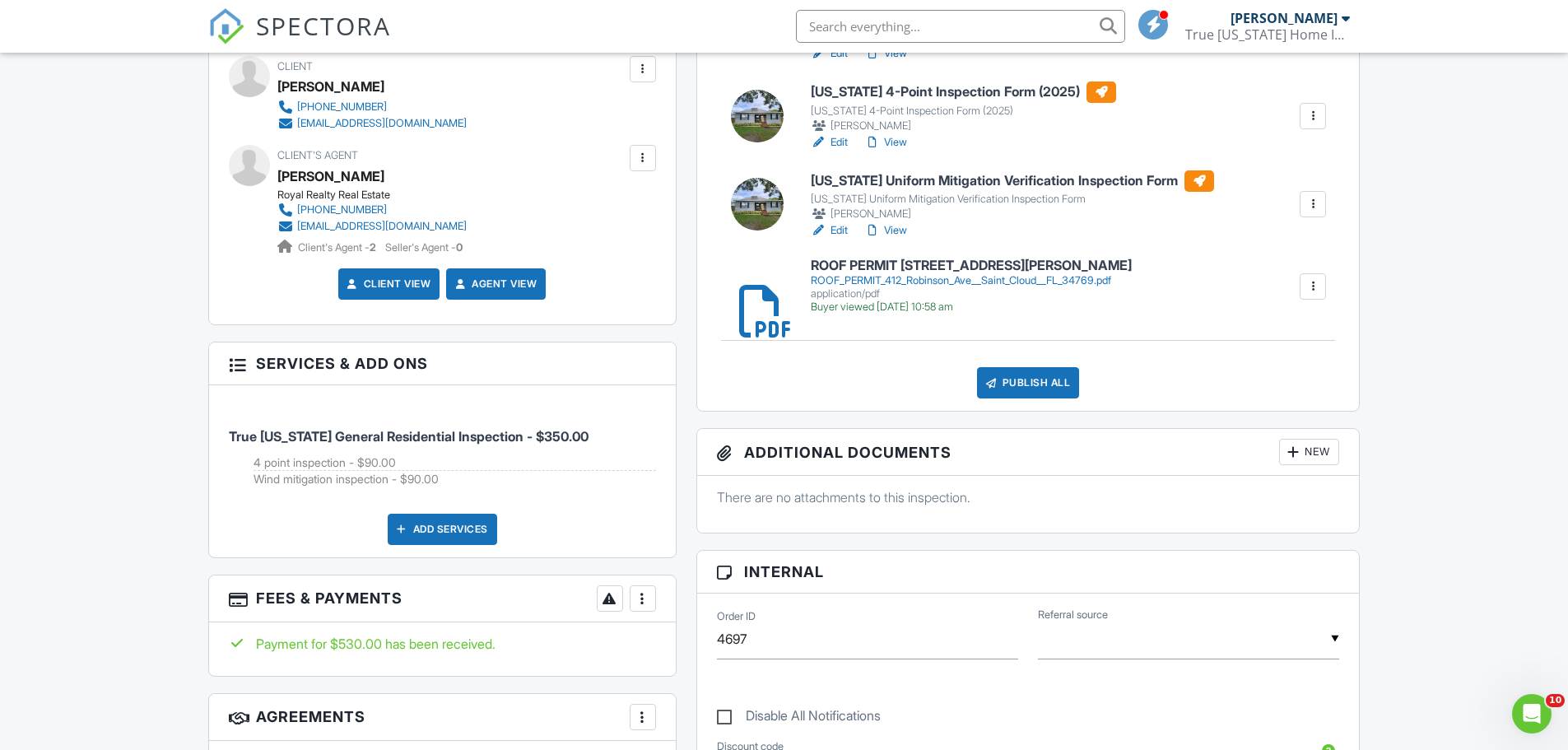
scroll to position [247, 0]
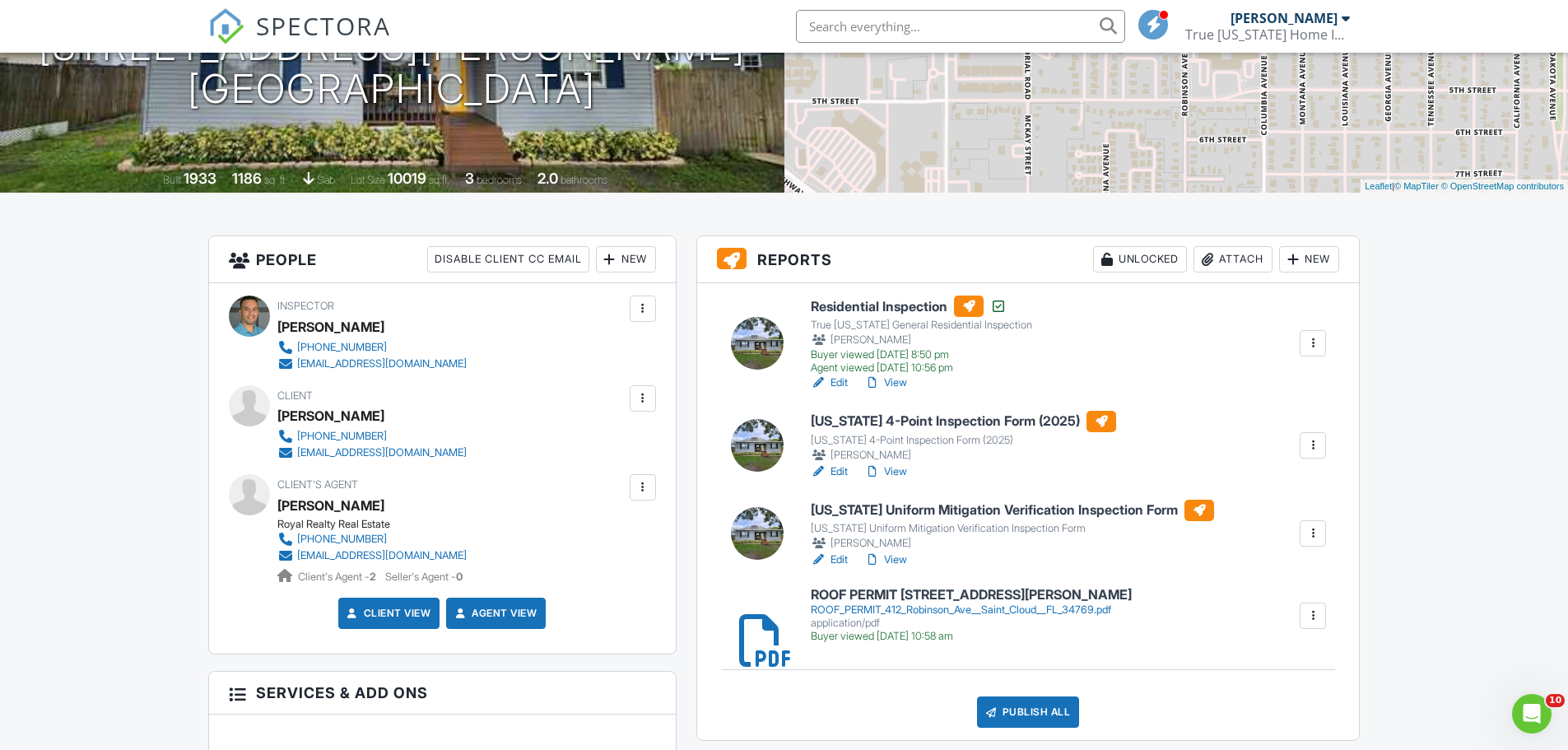
click at [946, 424] on h6 "Florida 4-Point Inspection Form (2025)" at bounding box center [964, 422] width 306 height 22
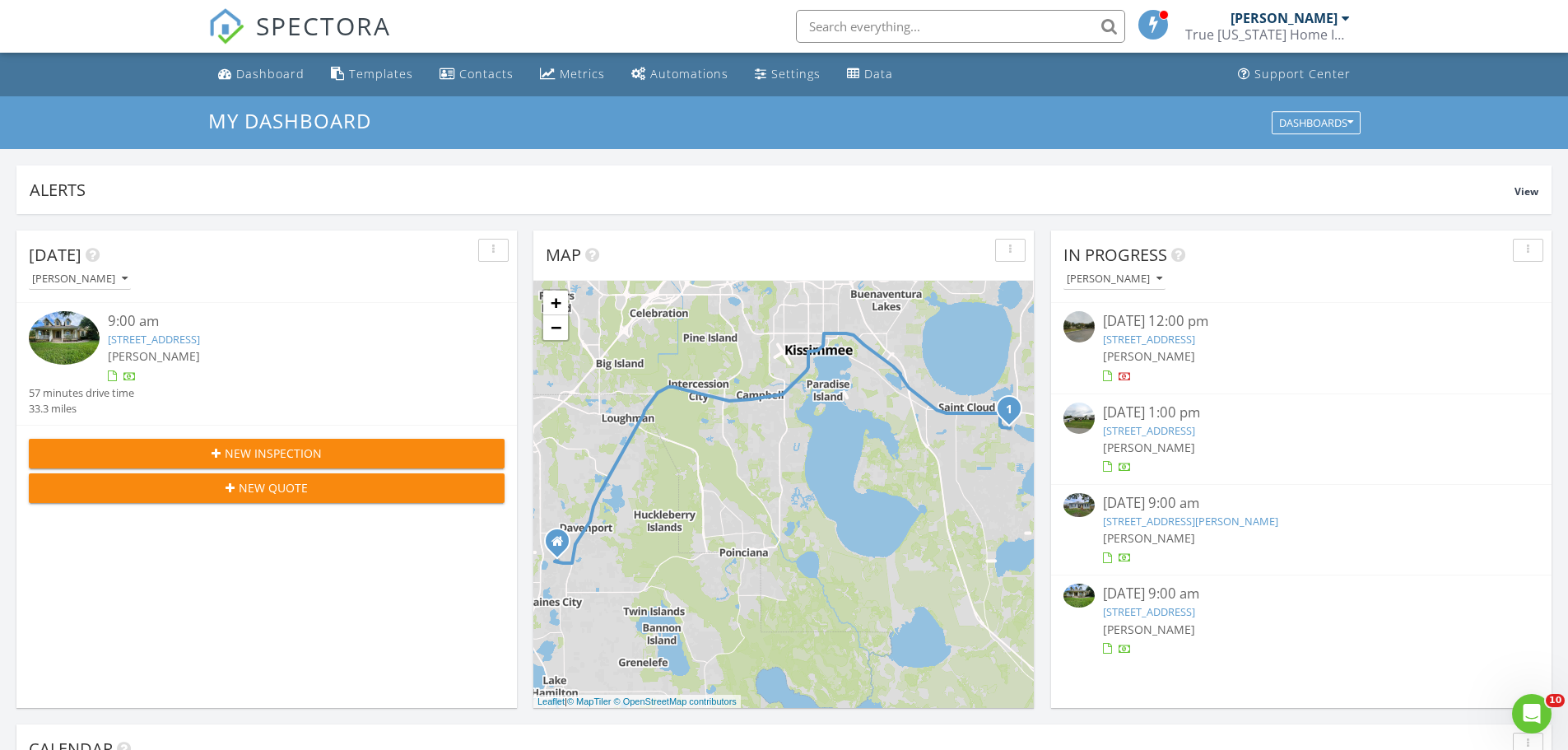
click at [1173, 525] on link "[STREET_ADDRESS][PERSON_NAME]" at bounding box center [1190, 521] width 175 height 14
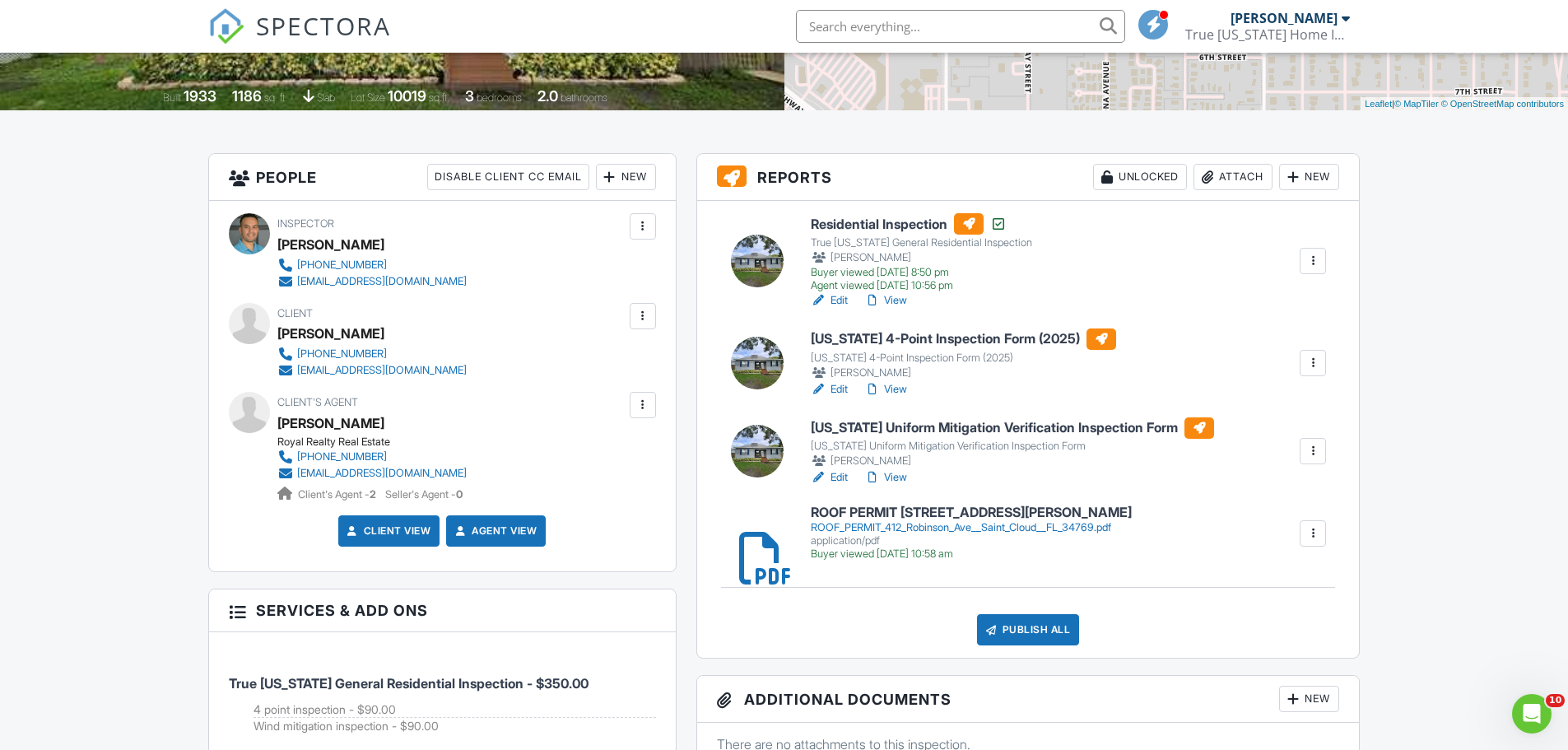
click at [1026, 631] on div "Publish All" at bounding box center [1029, 629] width 102 height 31
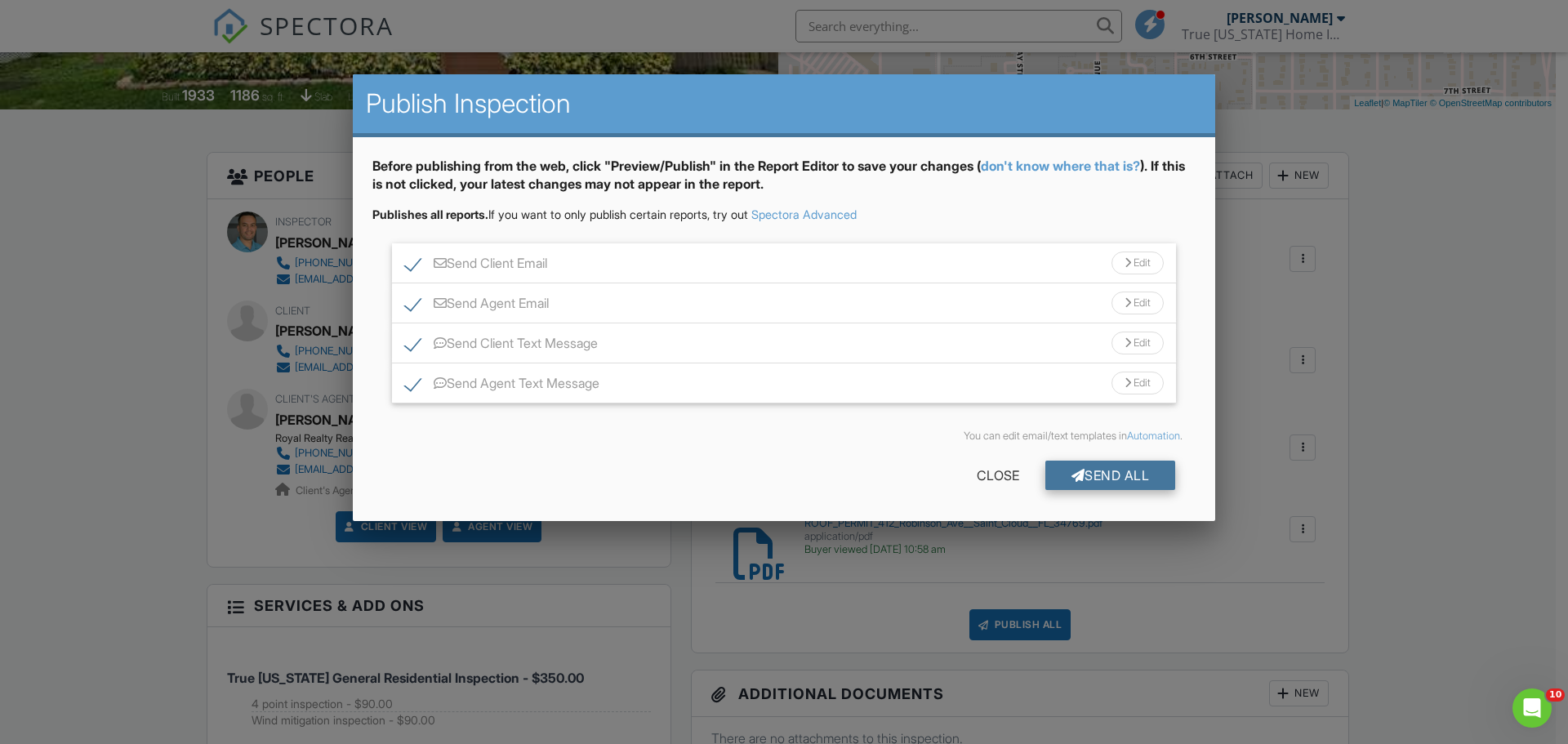
click at [1084, 475] on div "Send All" at bounding box center [1110, 475] width 131 height 29
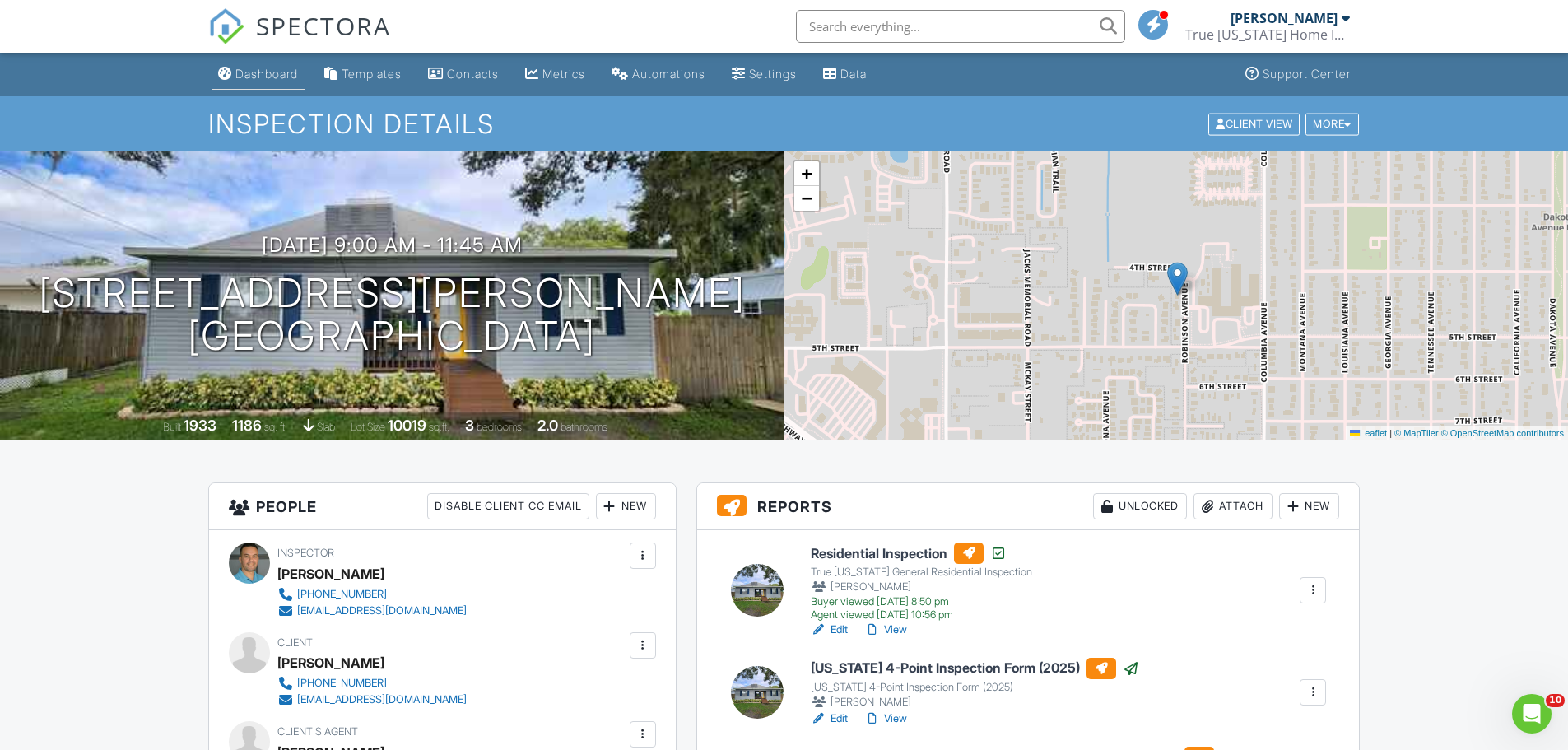
click at [267, 80] on div "Dashboard" at bounding box center [267, 74] width 63 height 14
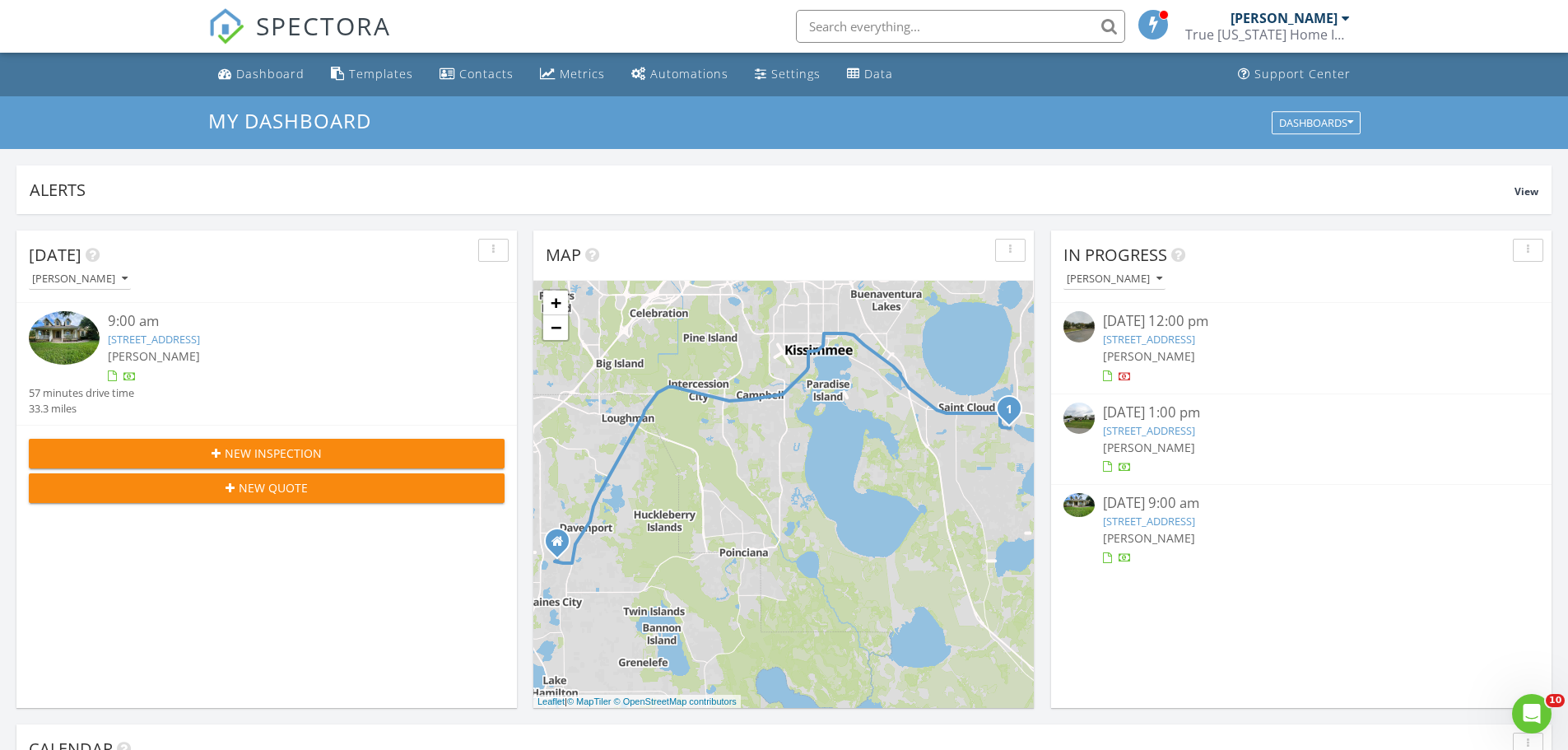
click at [200, 335] on link "1902 Englewood Ct, St. Cloud, FL 34772" at bounding box center [154, 339] width 93 height 14
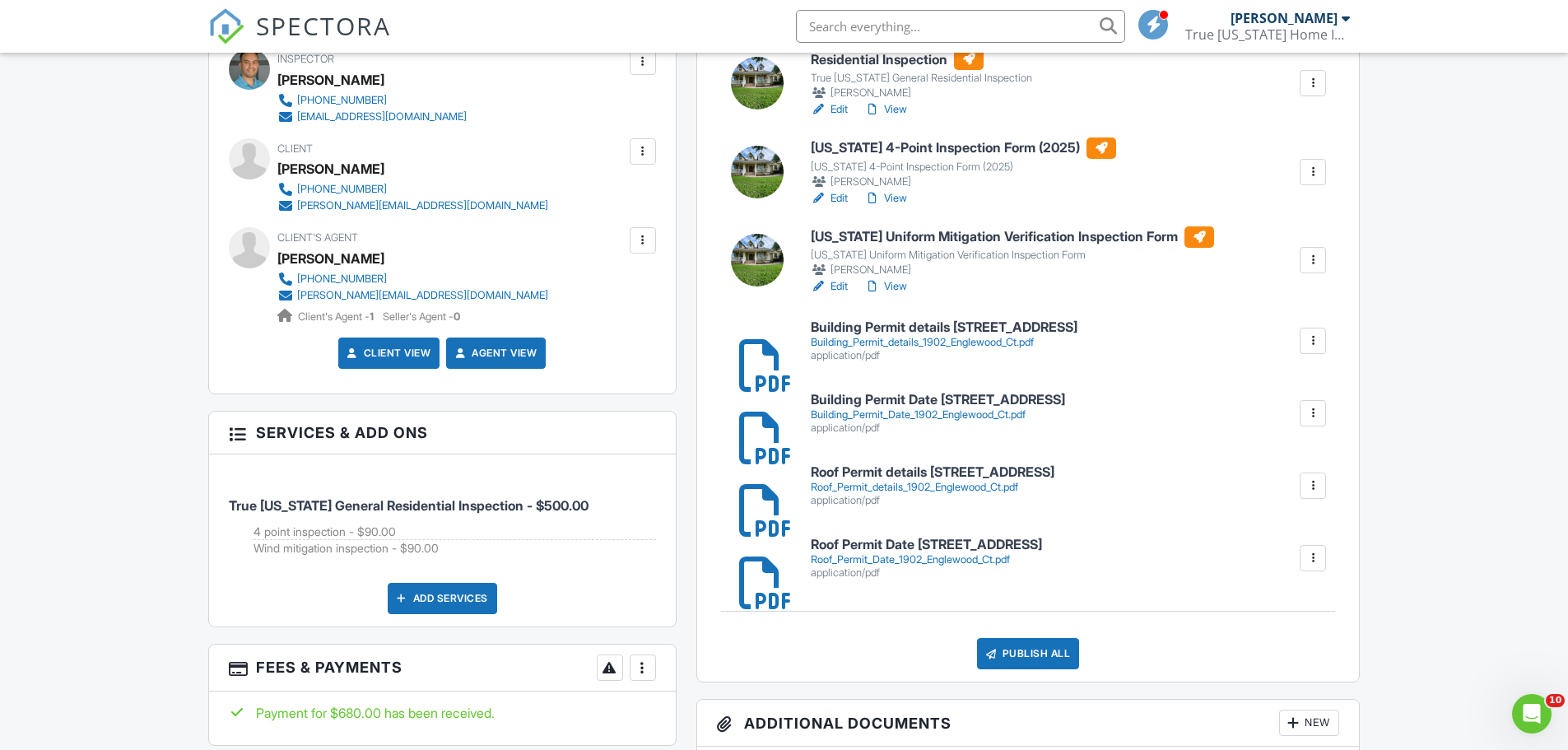
click at [950, 326] on h6 "Building Permit details [STREET_ADDRESS]" at bounding box center [944, 327] width 267 height 14
click at [895, 389] on div "Building Permit Date 1902 [GEOGRAPHIC_DATA]pdf application/pdf [GEOGRAPHIC_DATA]" at bounding box center [1029, 413] width 643 height 53
click at [910, 405] on h6 "Building Permit Date [STREET_ADDRESS]" at bounding box center [938, 400] width 254 height 14
click at [1316, 346] on div at bounding box center [1313, 341] width 16 height 16
click at [1299, 388] on link "Delete" at bounding box center [1303, 386] width 61 height 18
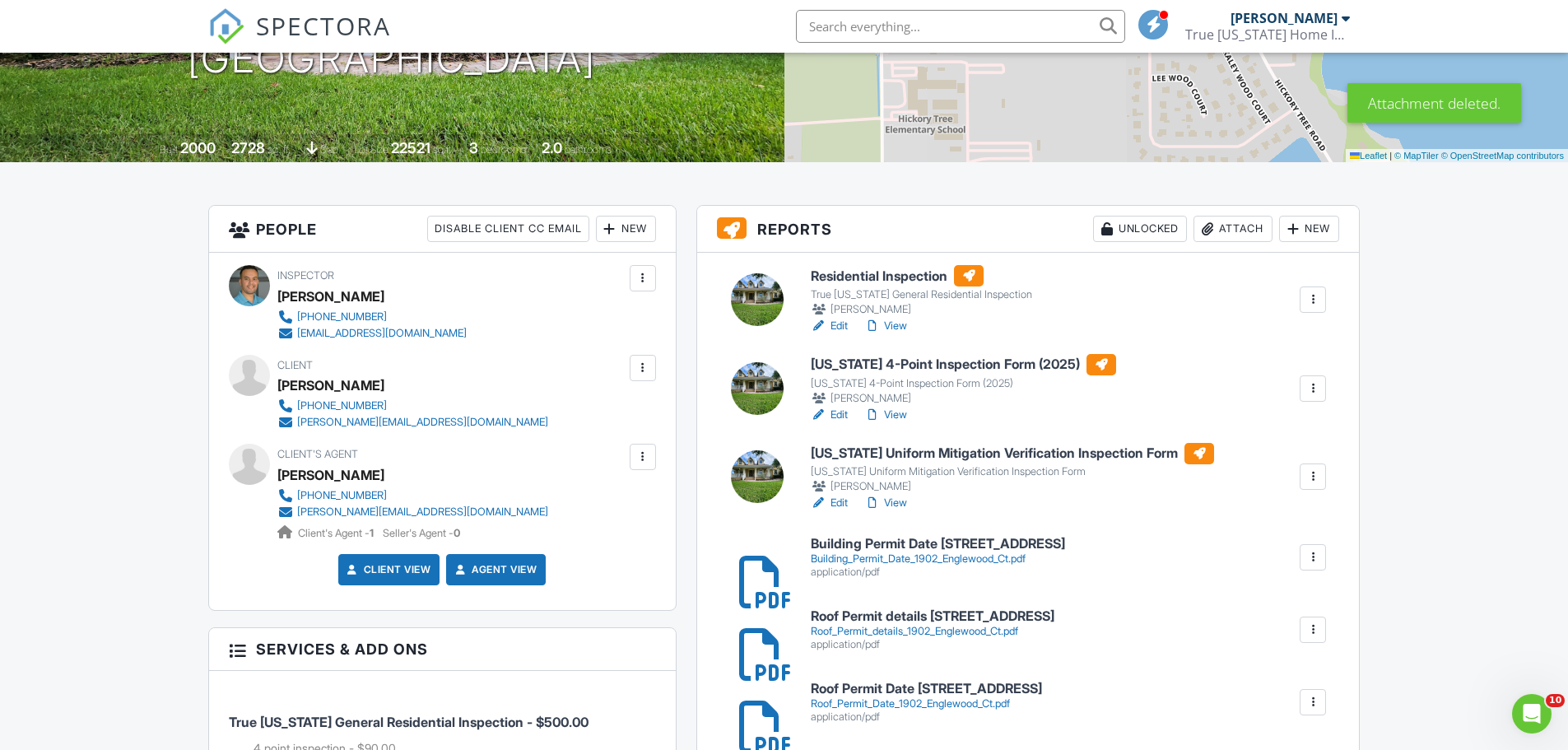
scroll to position [412, 0]
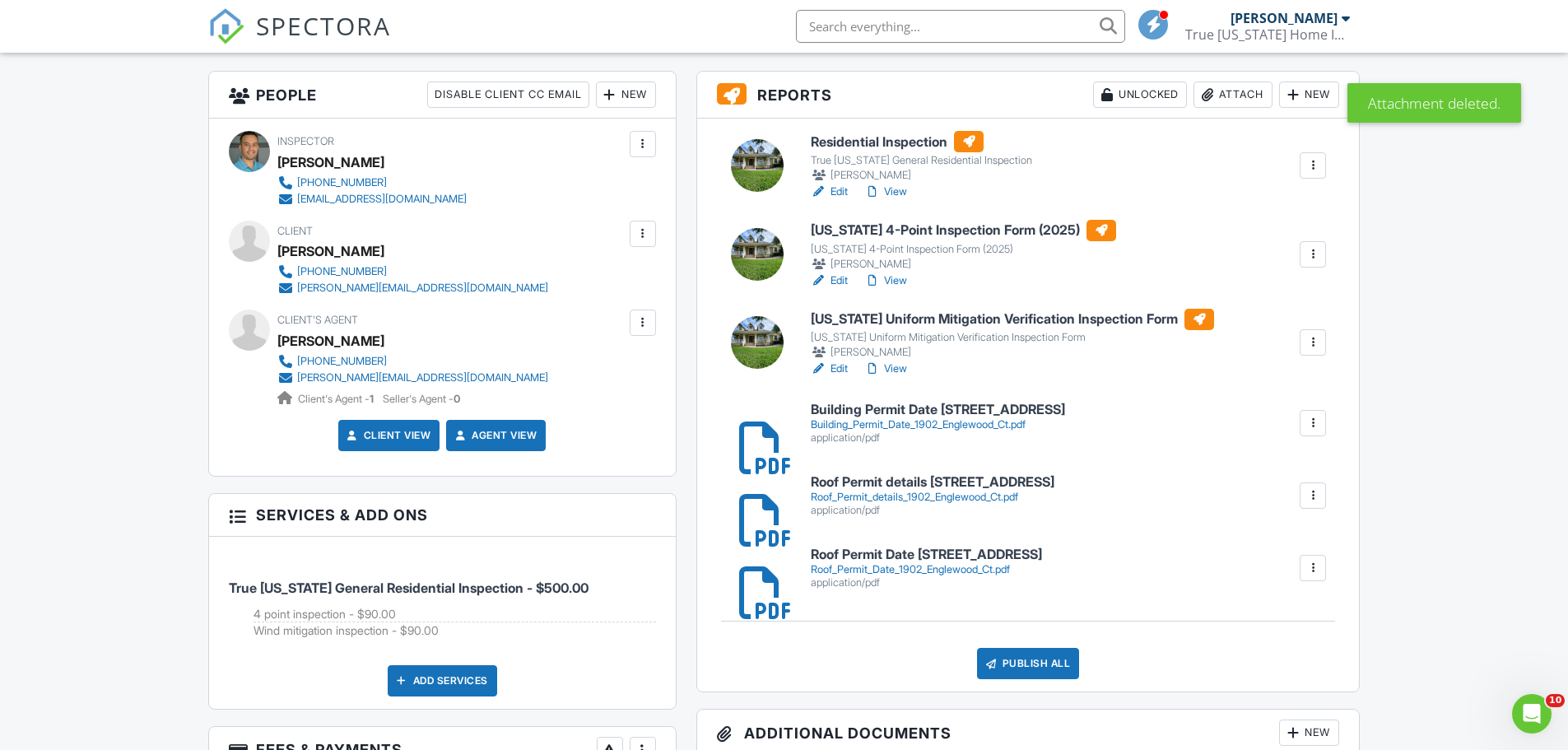
click at [919, 489] on h6 "Roof Permit details [STREET_ADDRESS]" at bounding box center [932, 482] width 244 height 14
drag, startPoint x: 913, startPoint y: 551, endPoint x: 928, endPoint y: 549, distance: 15.1
click at [913, 551] on h6 "Roof Permit Date [STREET_ADDRESS]" at bounding box center [926, 555] width 231 height 14
click at [911, 146] on h6 "Residential Inspection" at bounding box center [922, 142] width 221 height 22
